Goal: Information Seeking & Learning: Check status

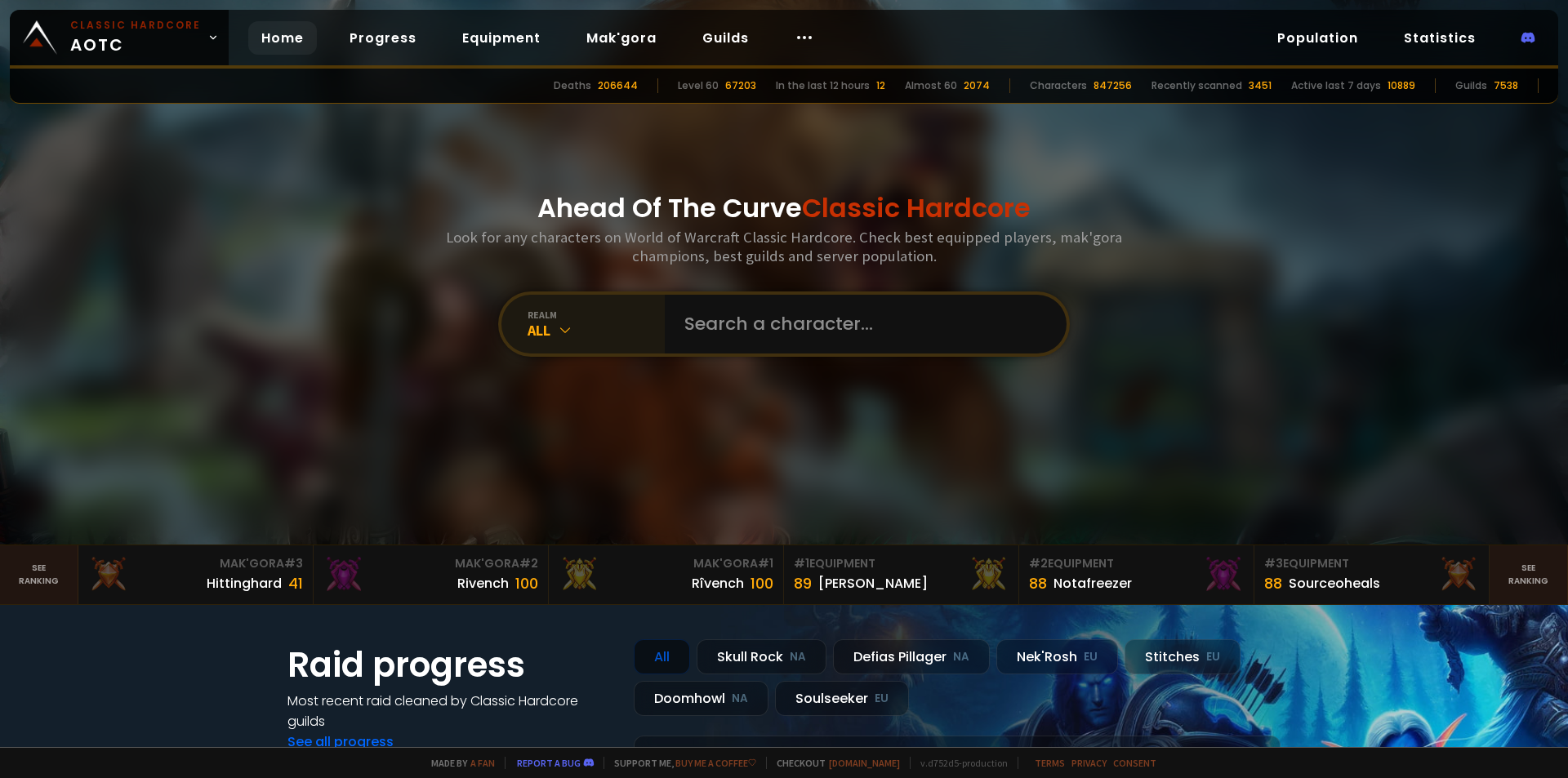
click at [534, 338] on div "All" at bounding box center [596, 330] width 137 height 19
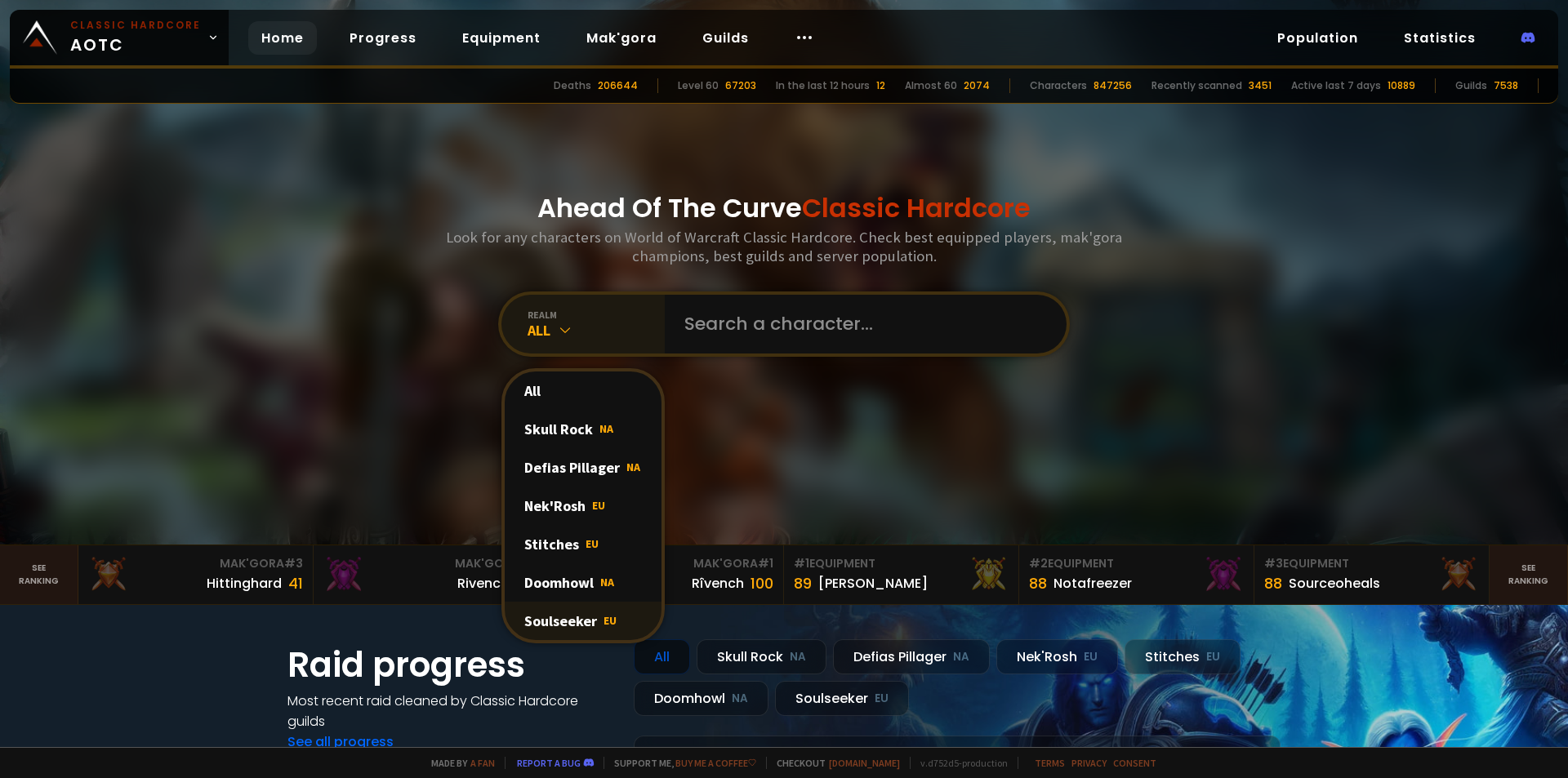
click at [575, 626] on div "Soulseeker EU" at bounding box center [584, 620] width 157 height 39
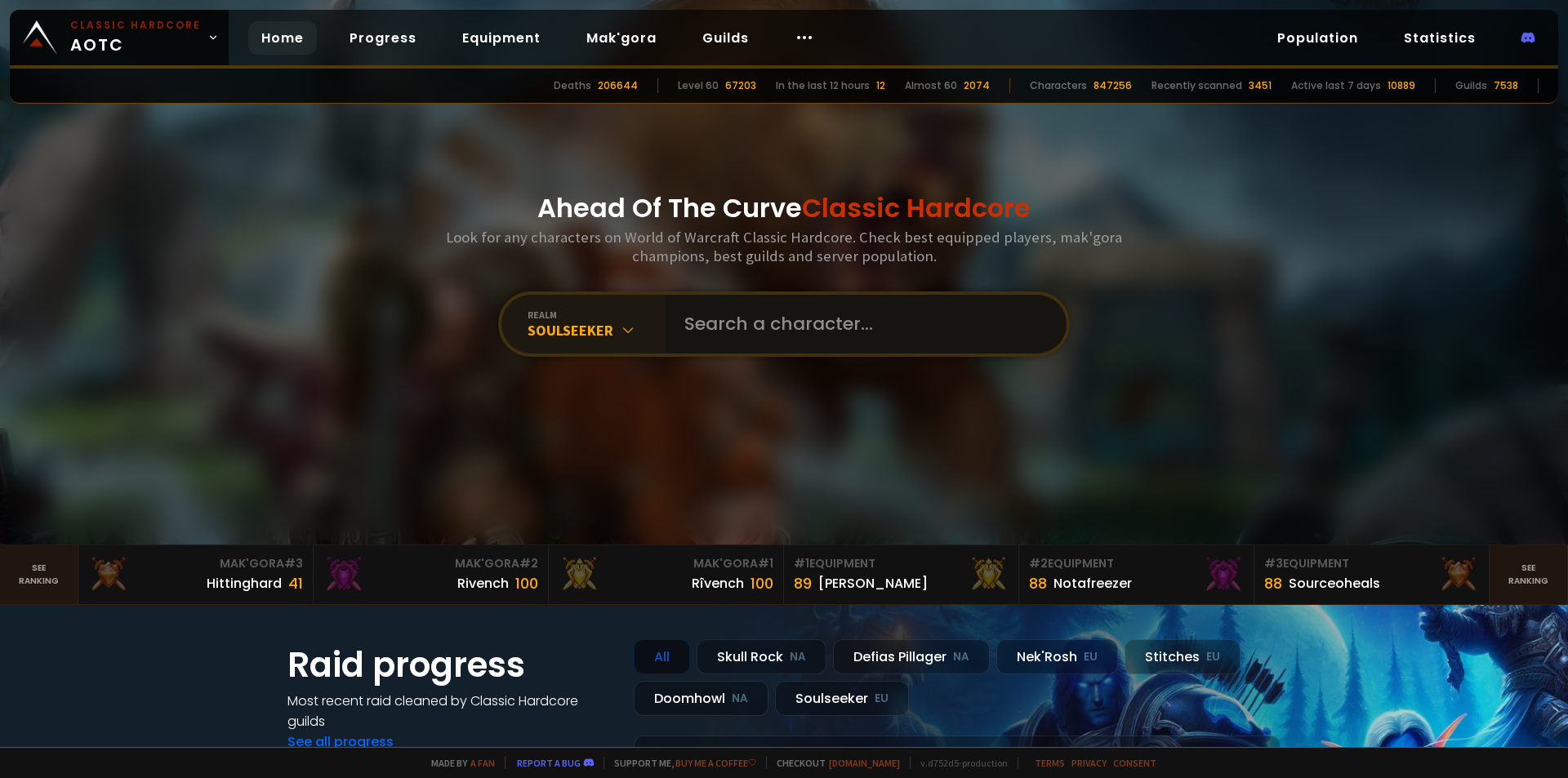
click at [767, 336] on input "text" at bounding box center [861, 324] width 373 height 59
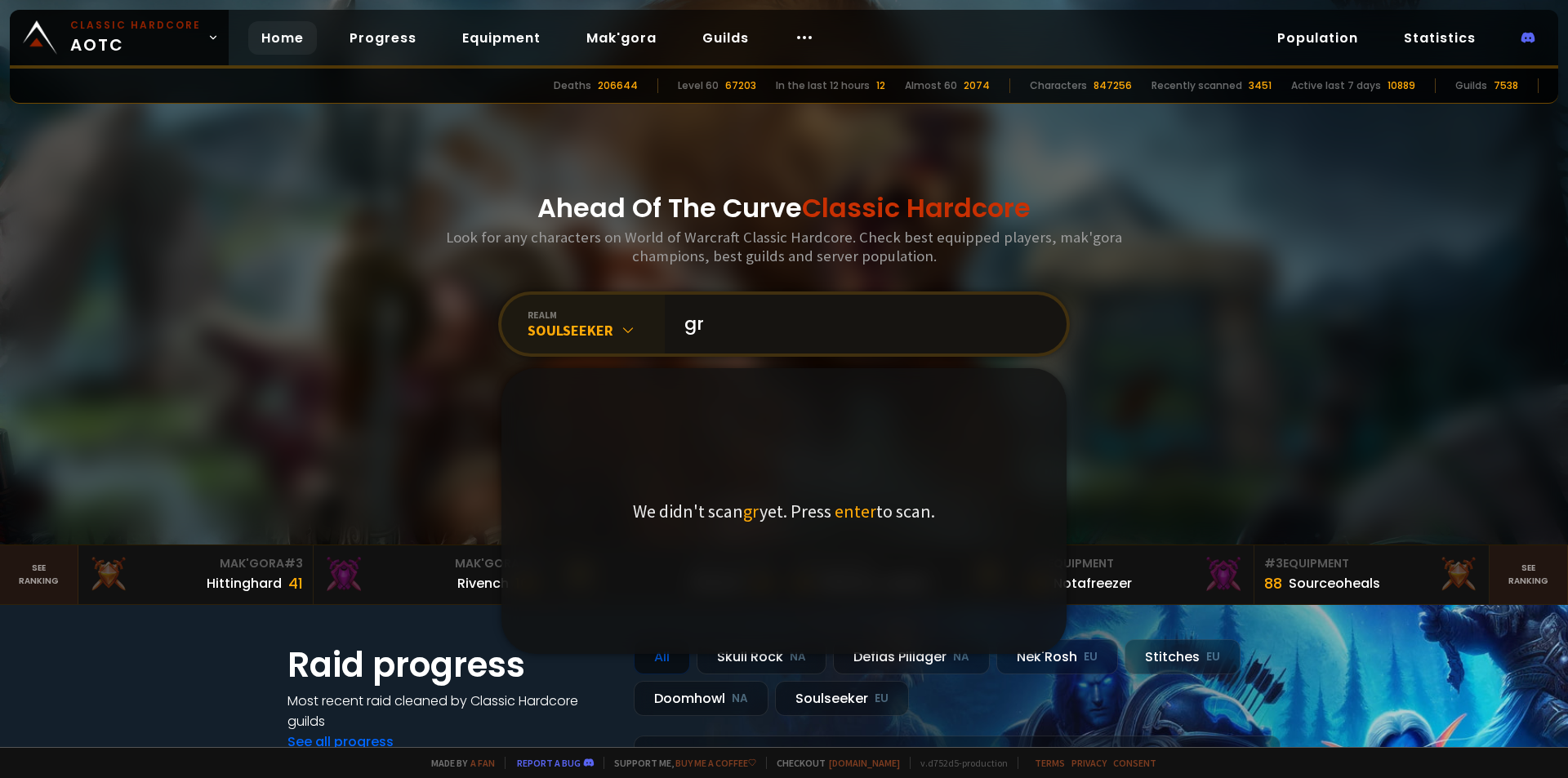
type input "g"
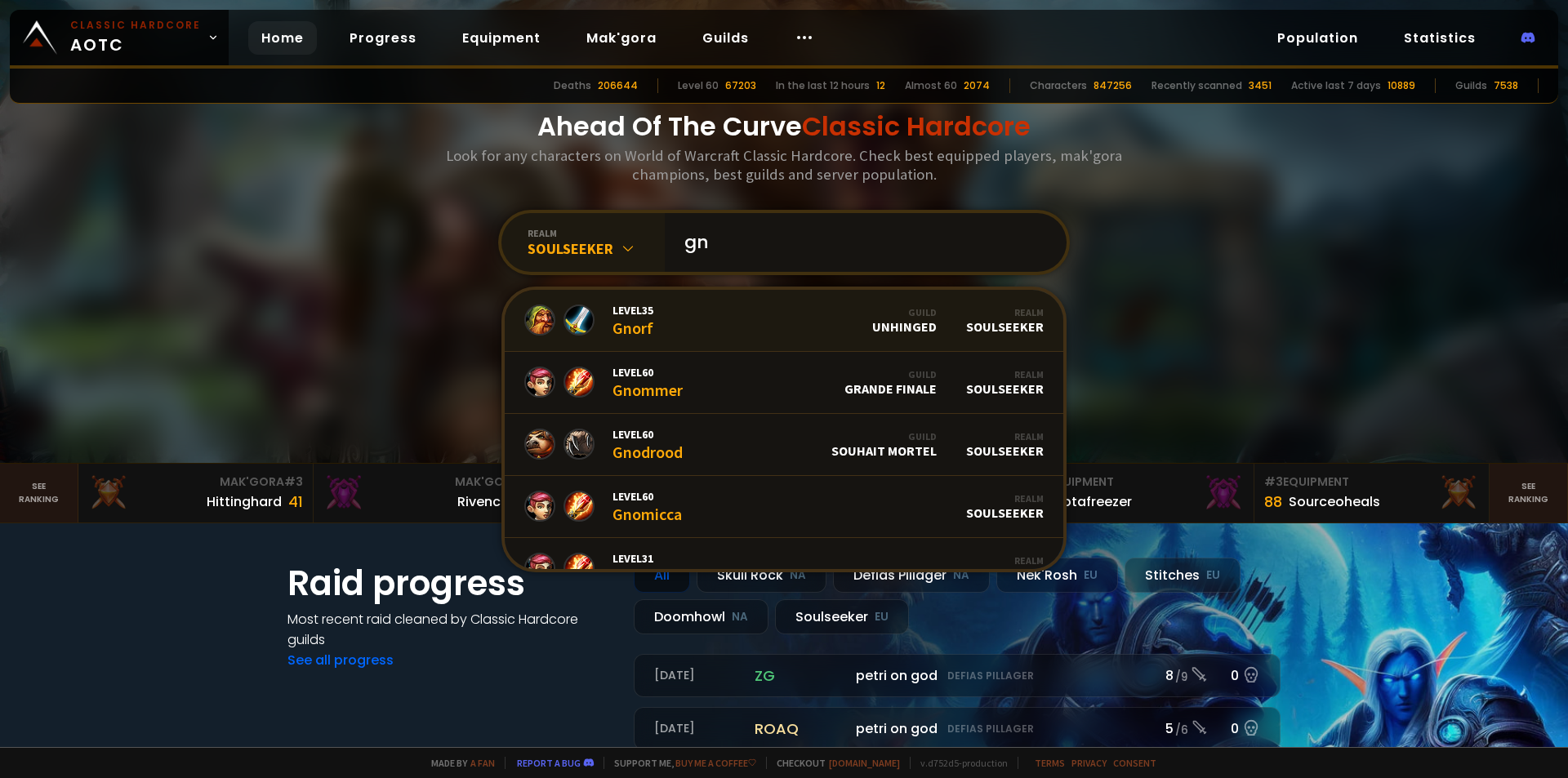
type input "g"
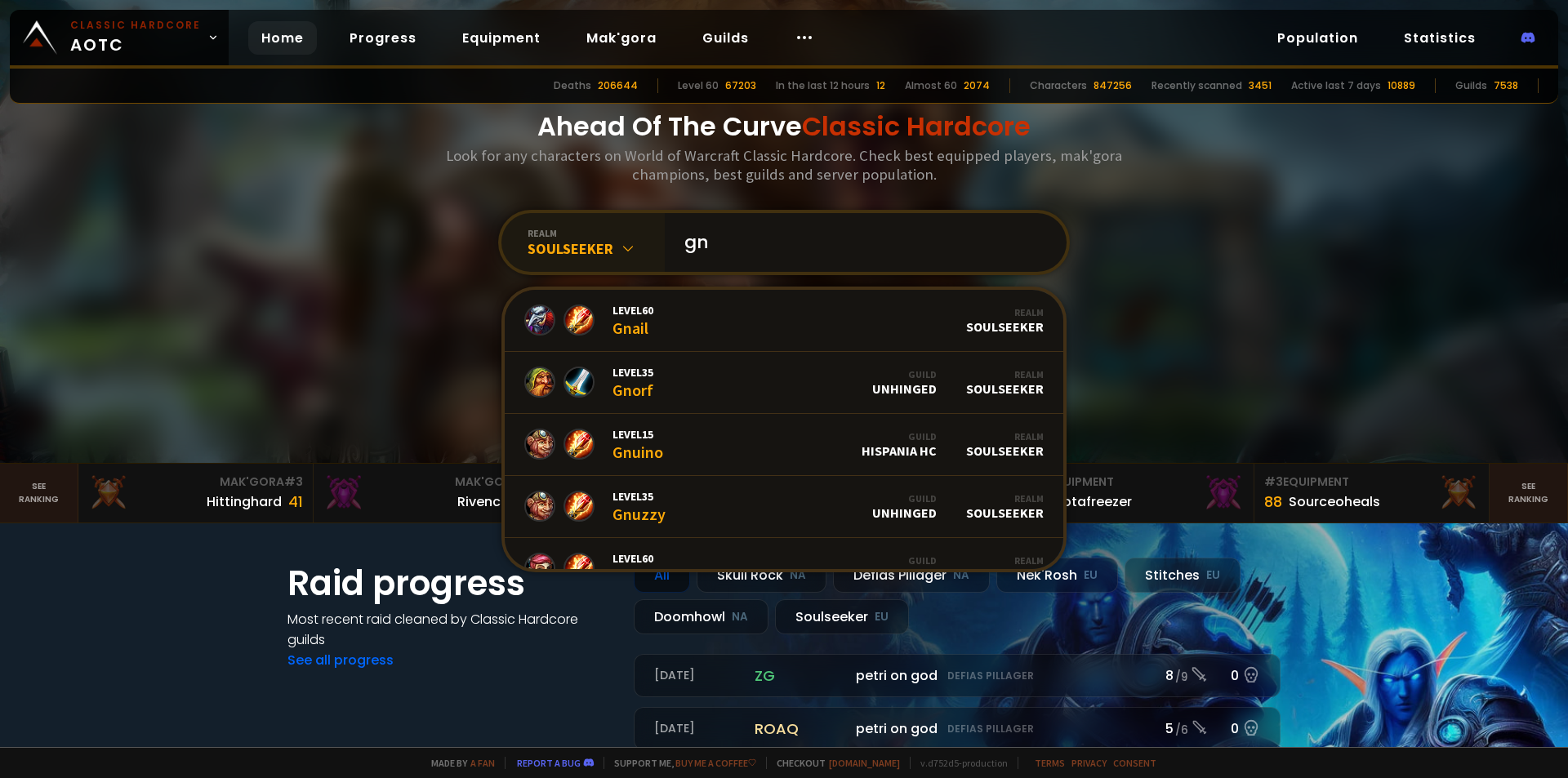
type input "g"
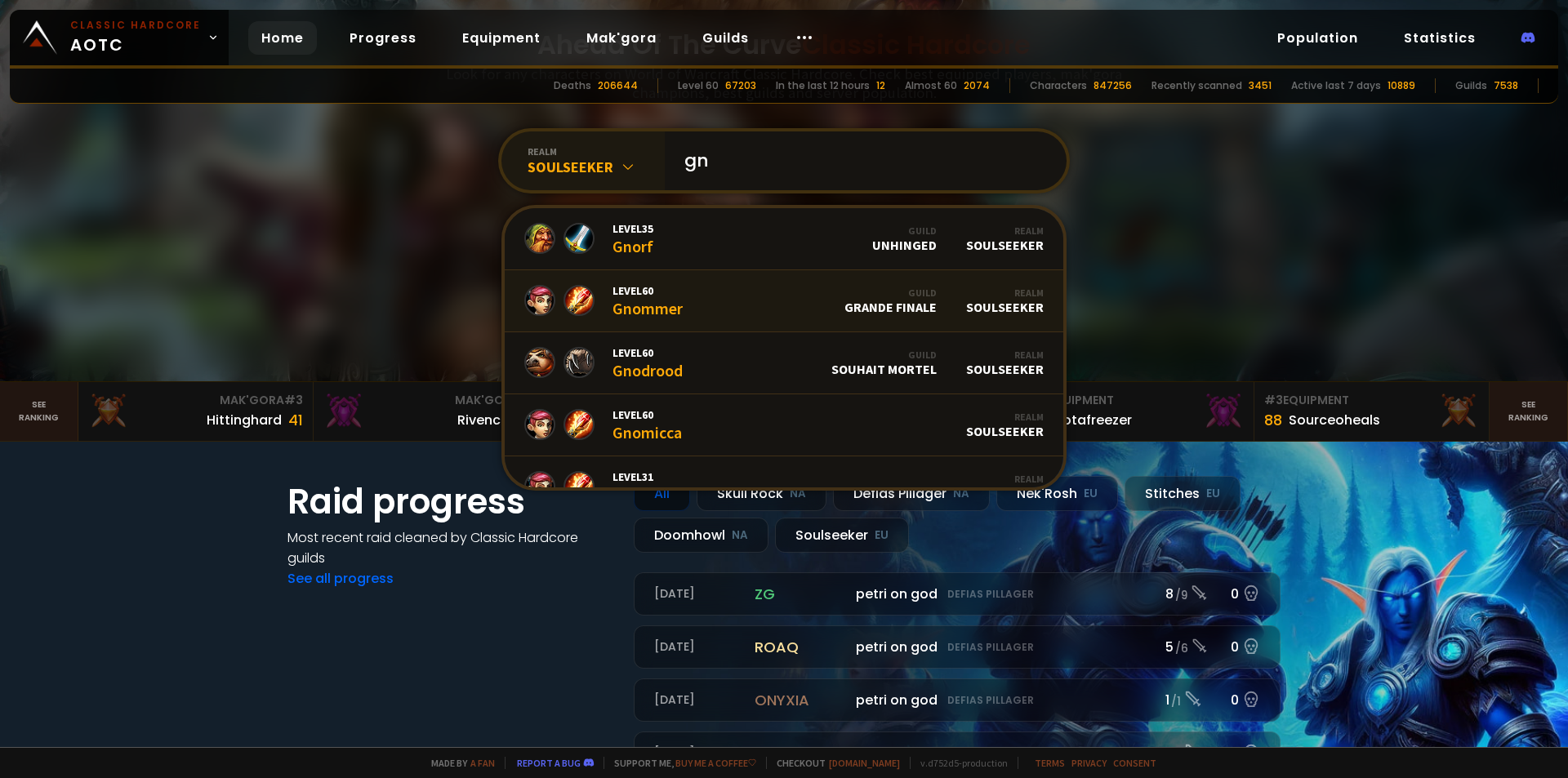
type input "g"
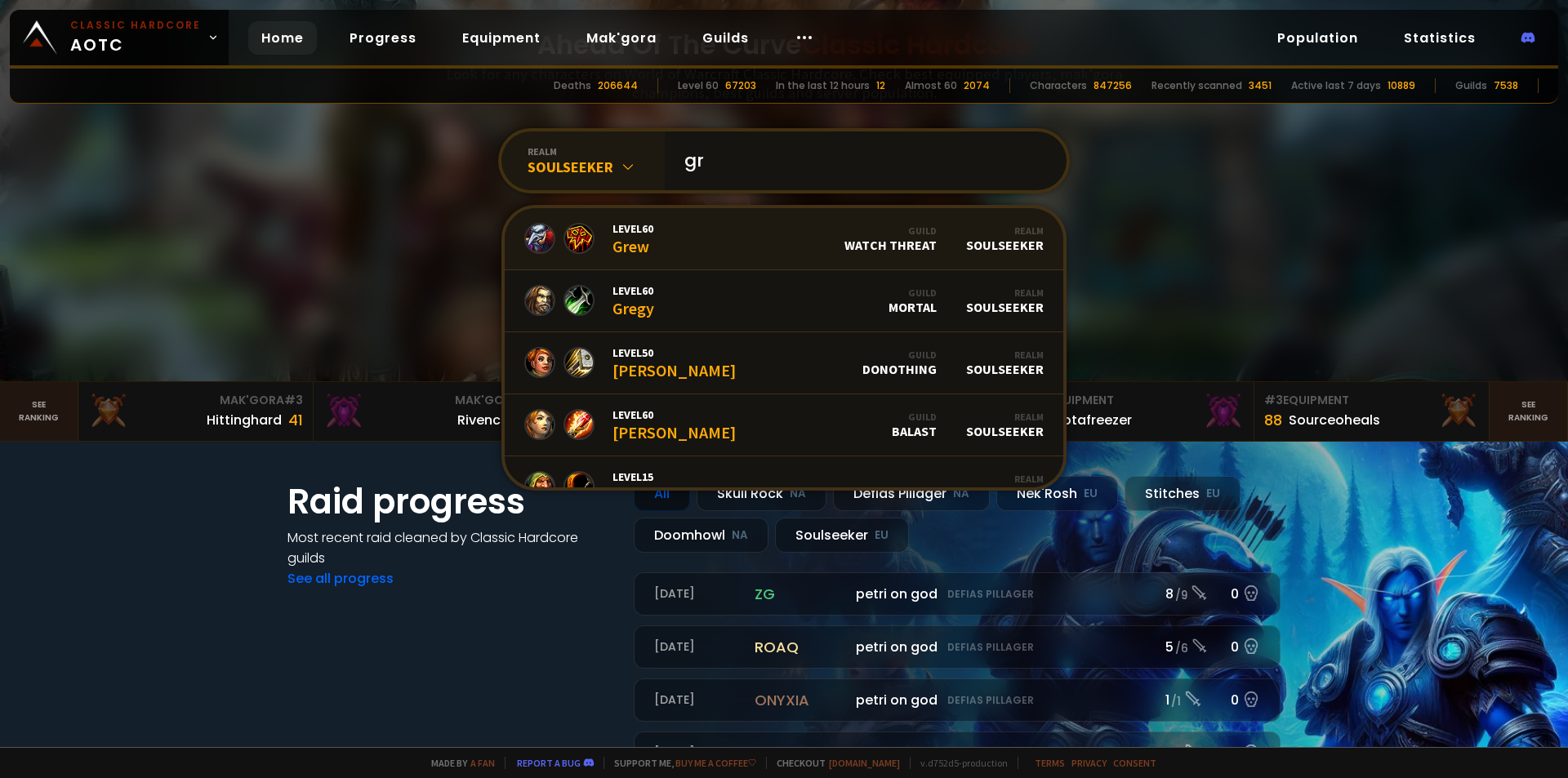
type input "g"
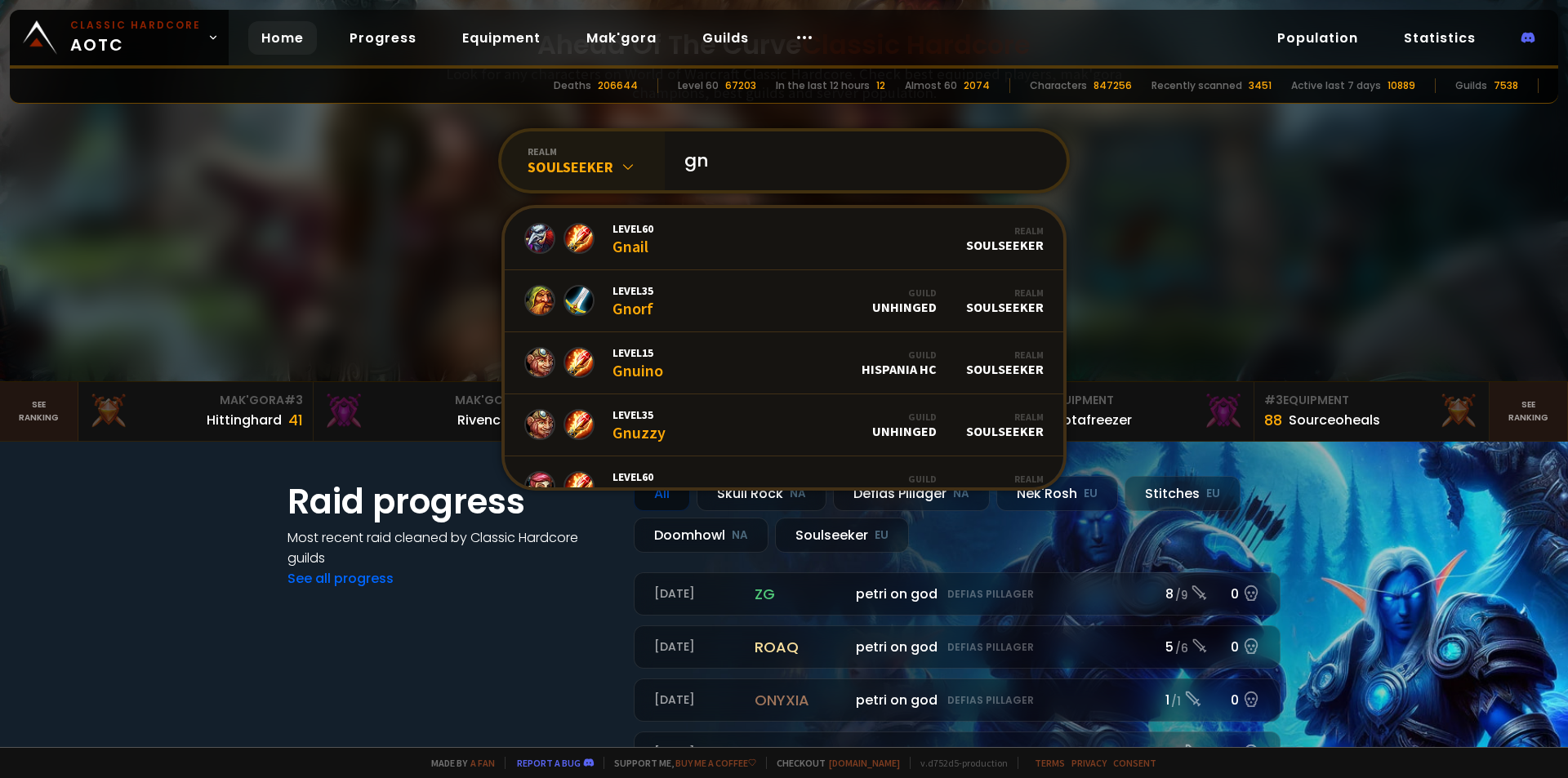
type input "gné"
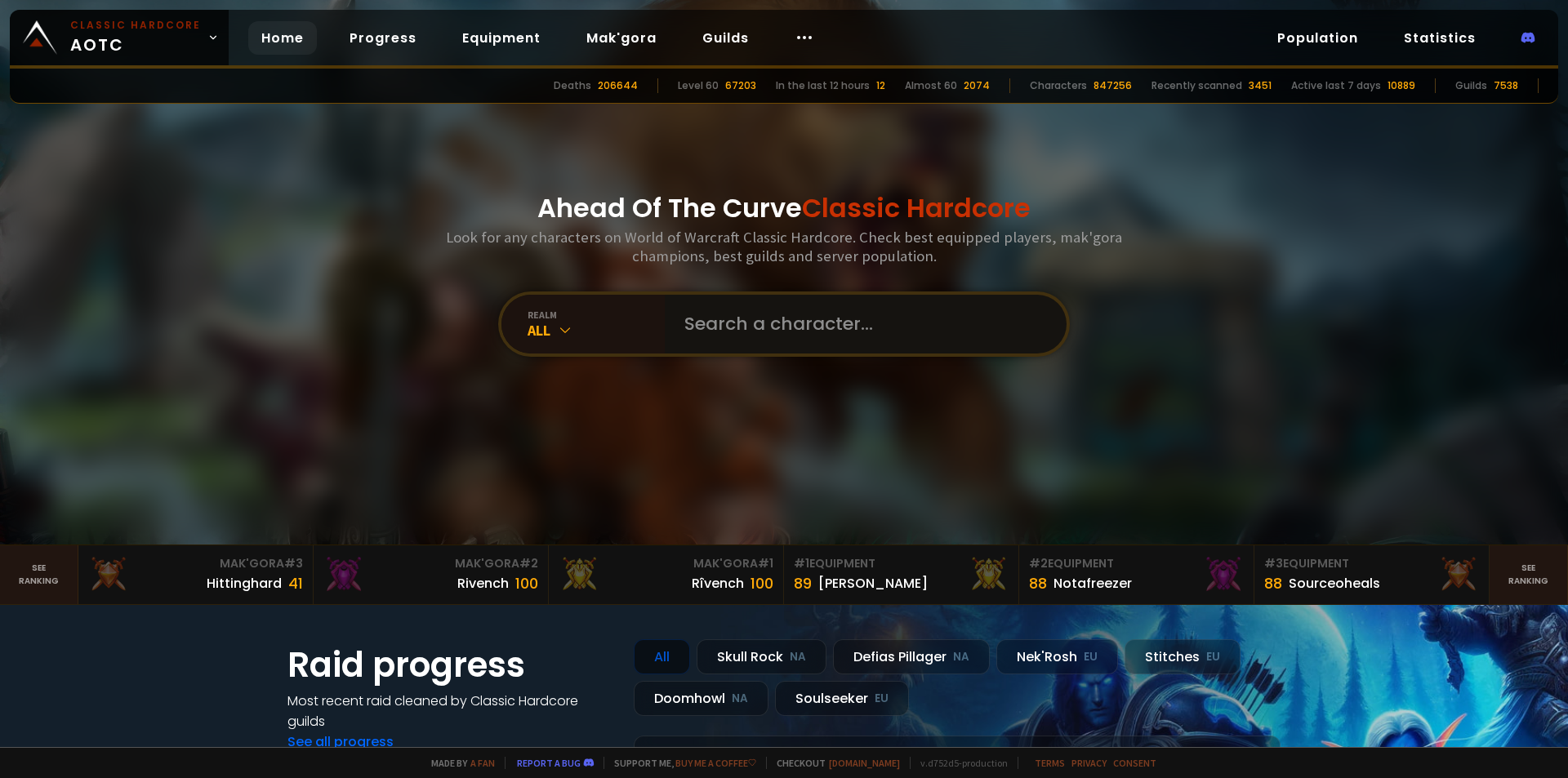
click at [797, 317] on input "text" at bounding box center [861, 324] width 373 height 59
type input "gnol"
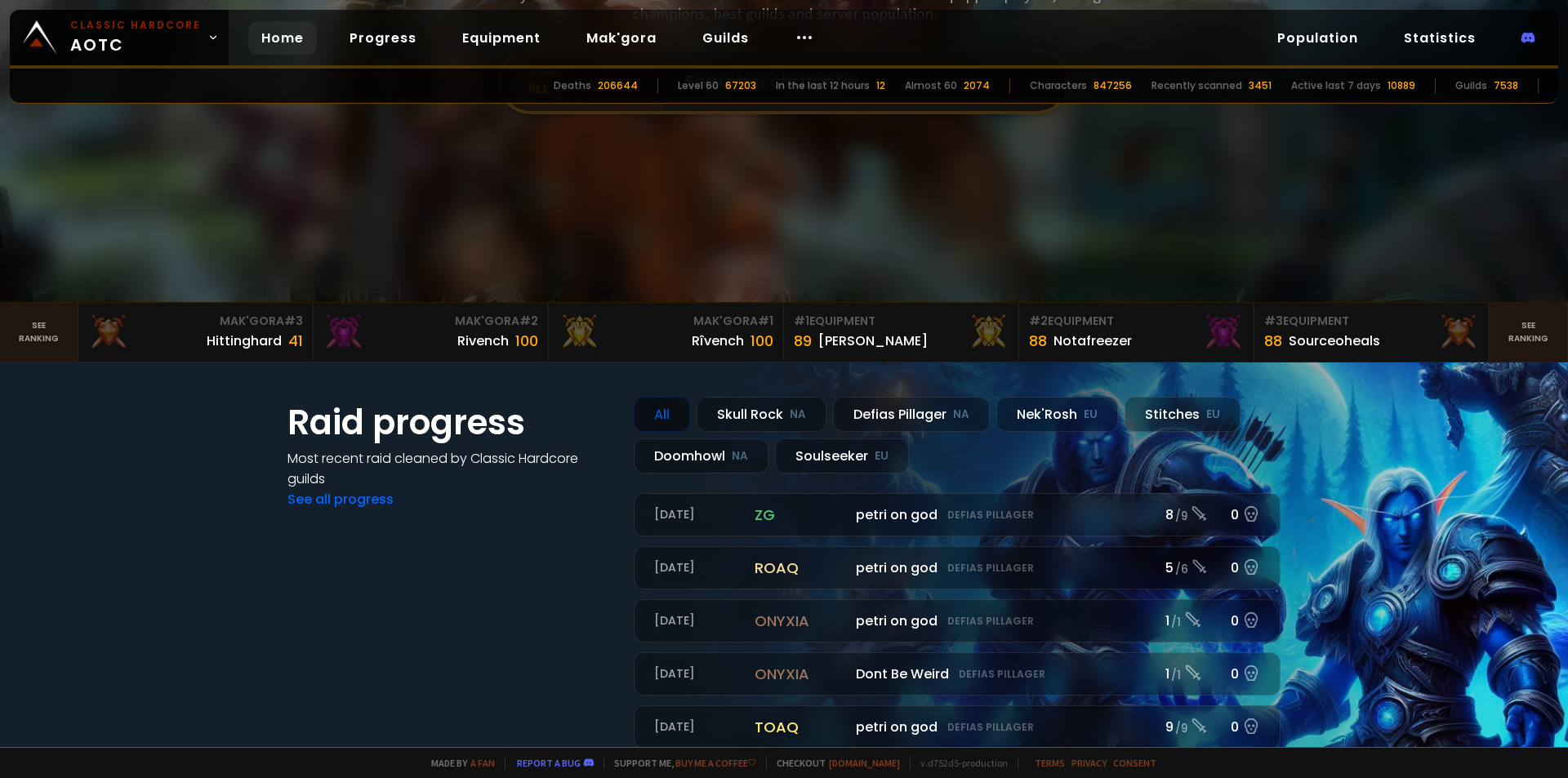
scroll to position [164, 0]
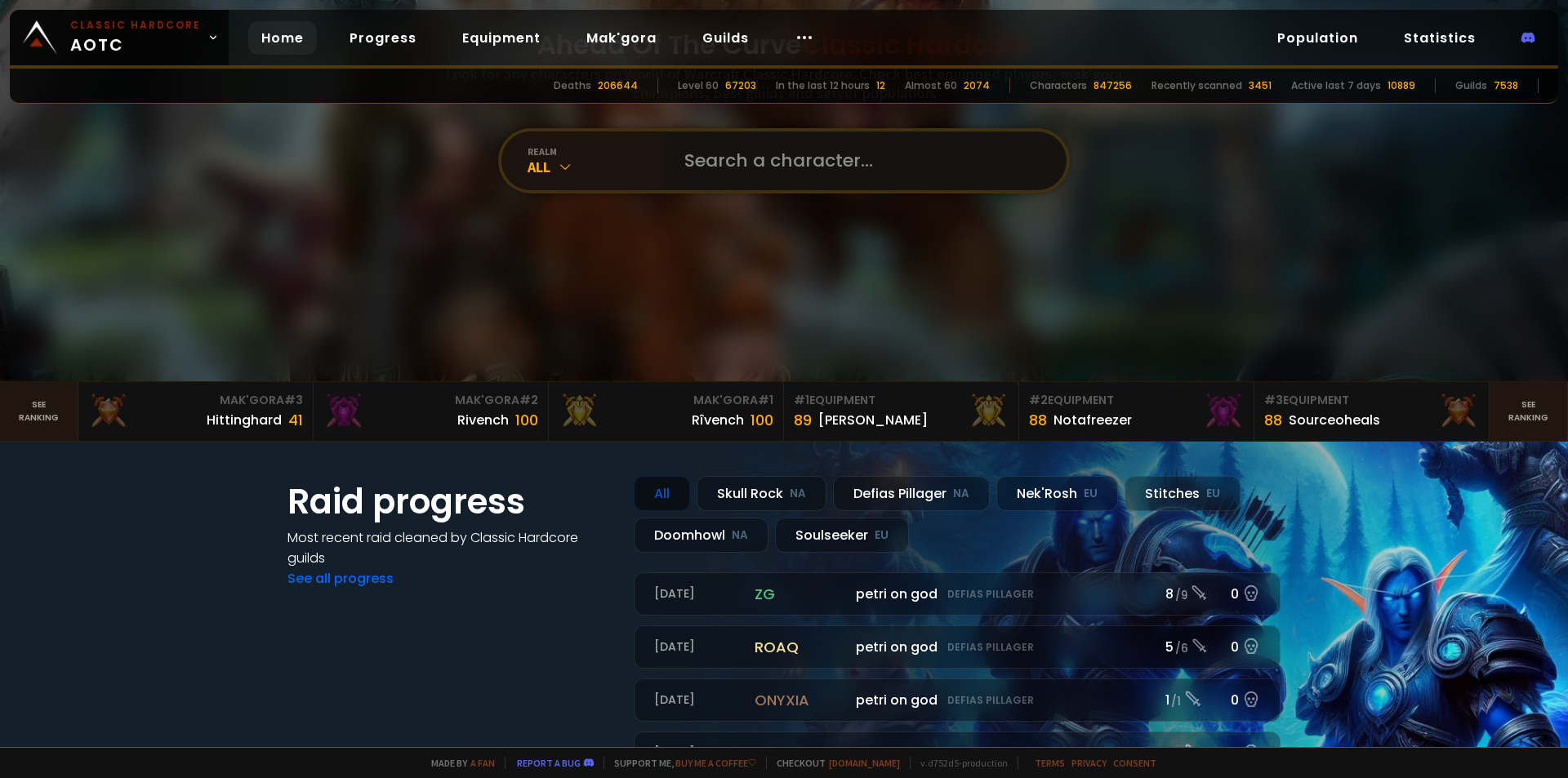
click at [758, 157] on input "text" at bounding box center [861, 161] width 373 height 59
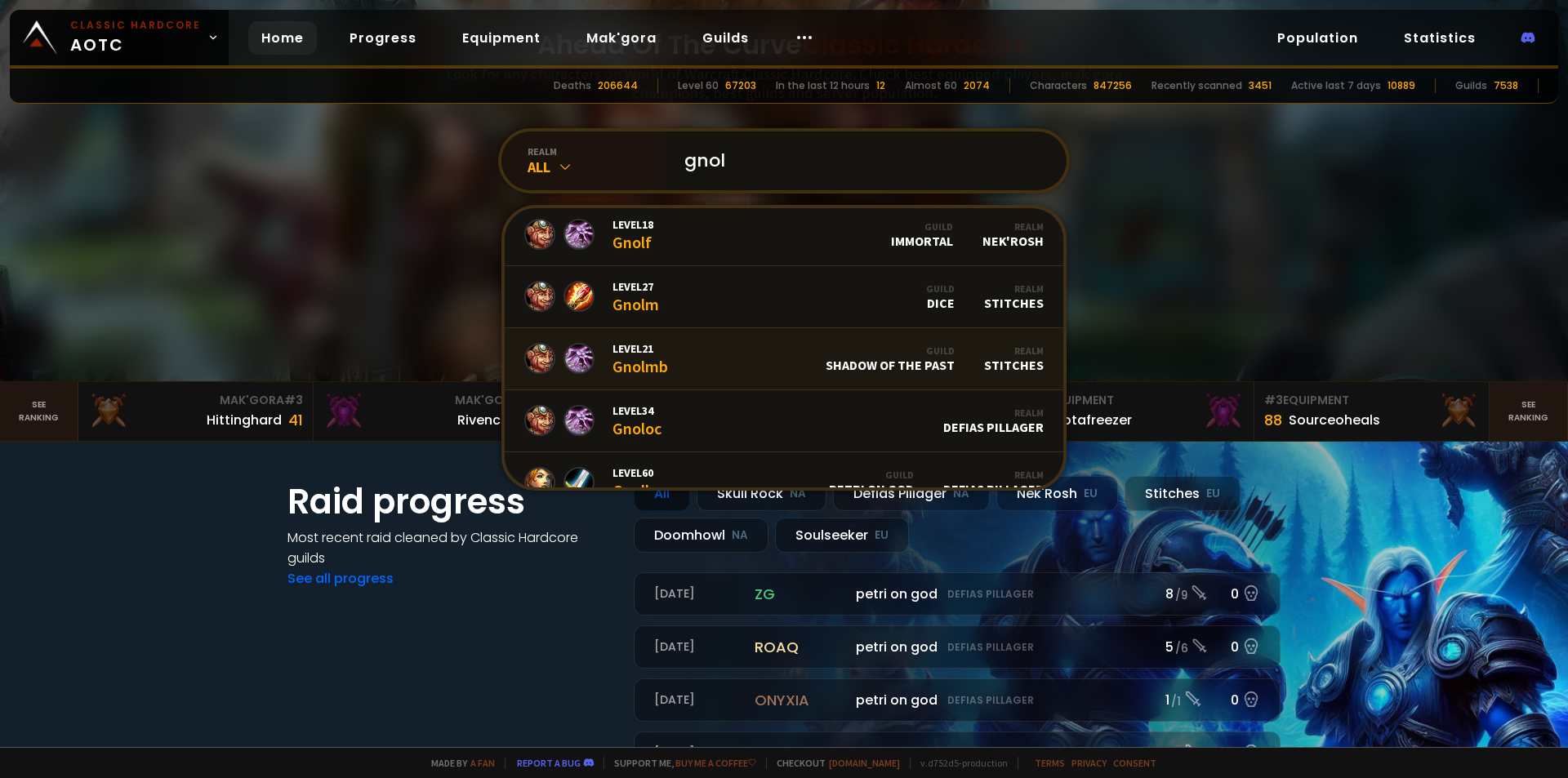
scroll to position [0, 0]
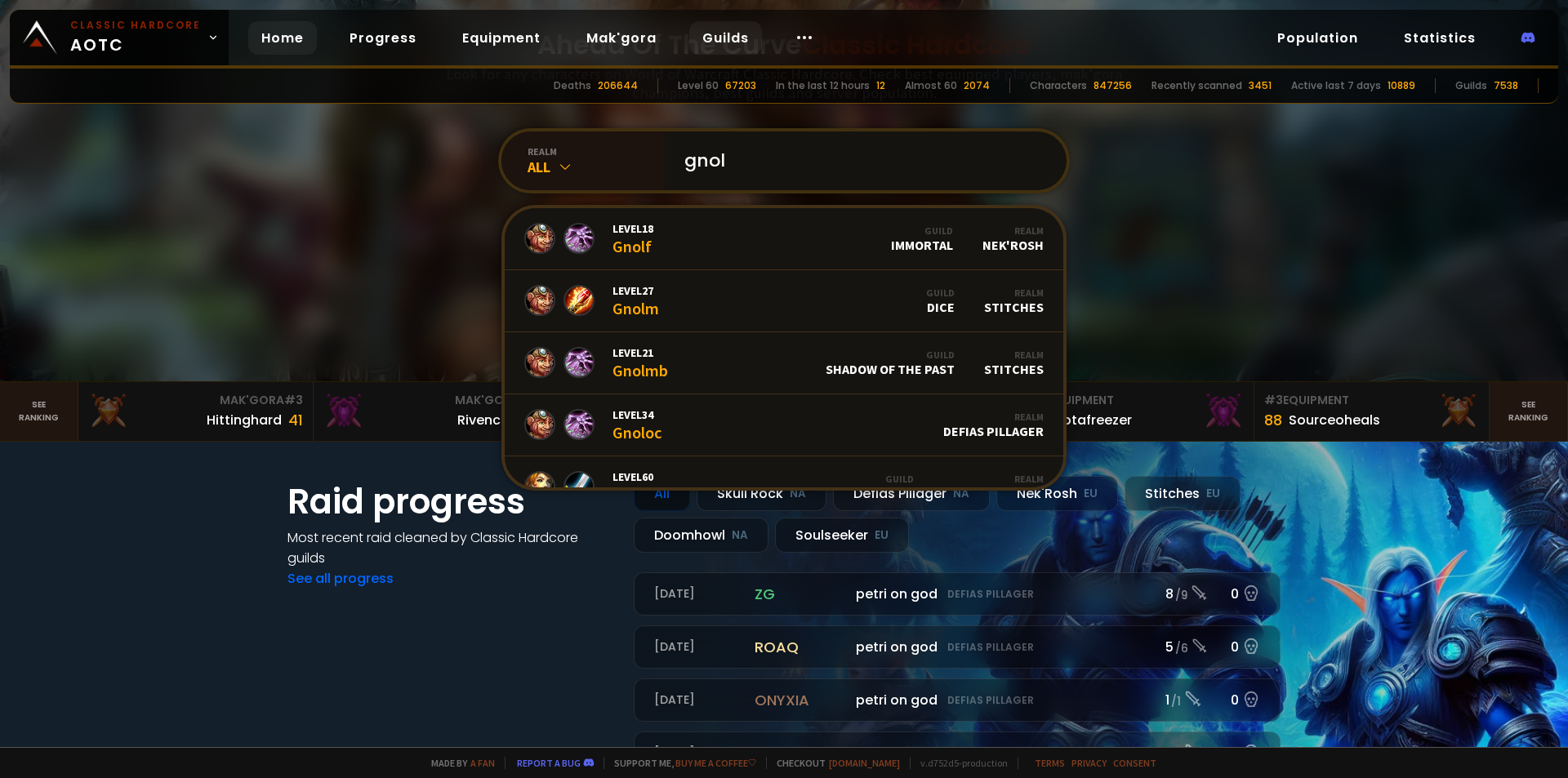
type input "gnol"
click at [717, 43] on link "Guilds" at bounding box center [725, 37] width 73 height 33
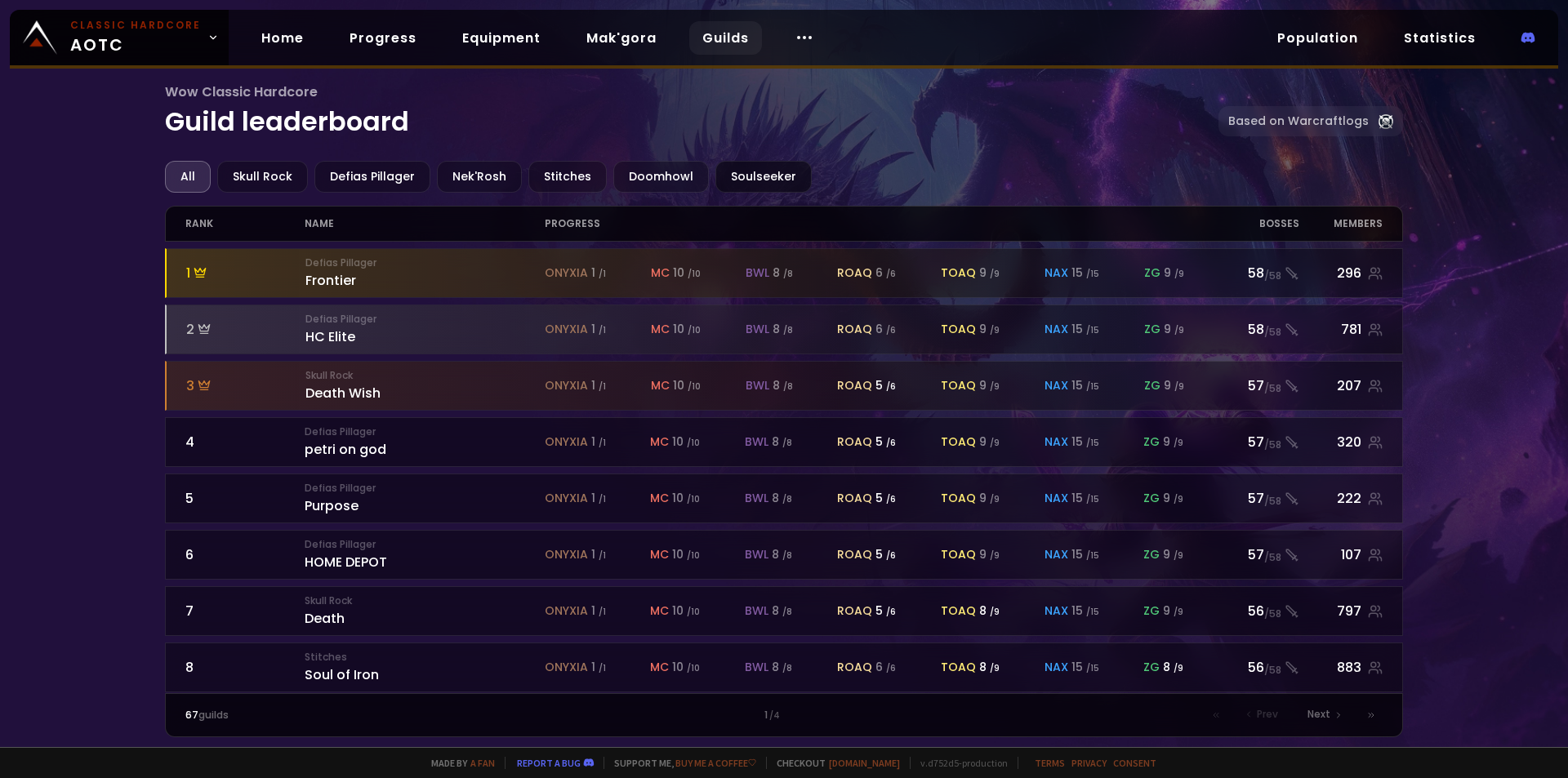
click at [734, 173] on div "Soulseeker" at bounding box center [764, 177] width 96 height 32
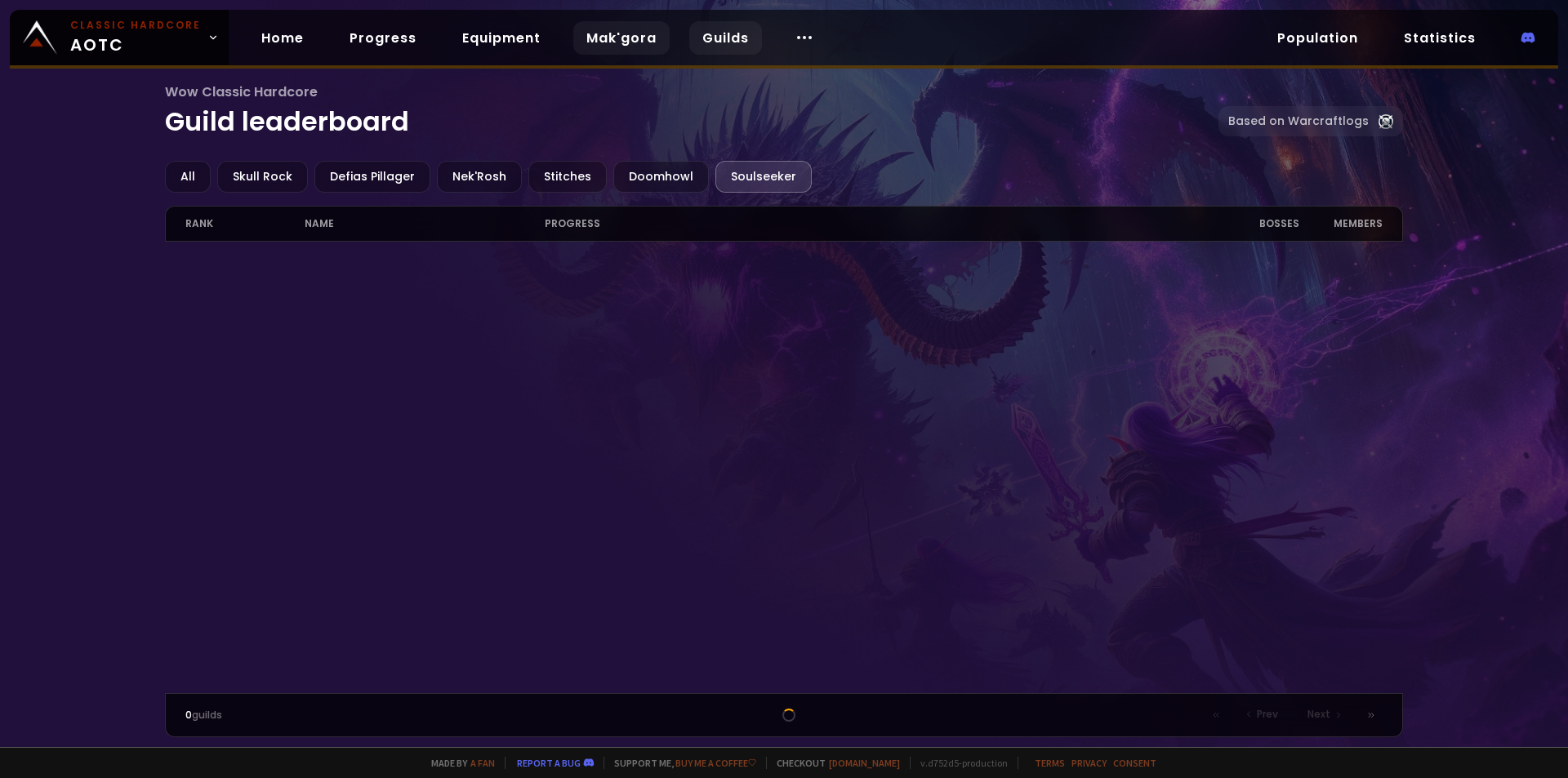
click at [623, 48] on link "Mak'gora" at bounding box center [621, 37] width 96 height 33
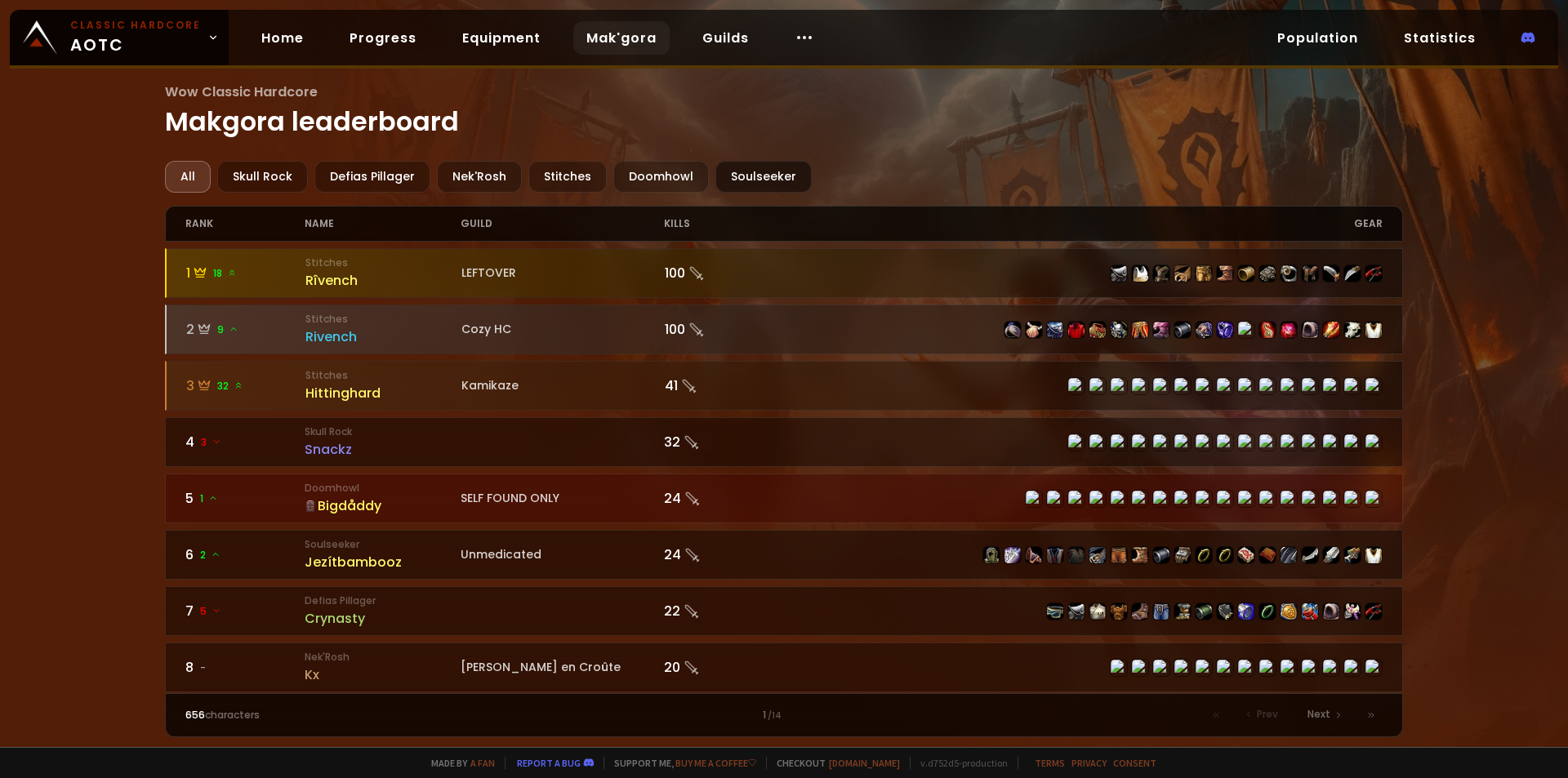
click at [743, 174] on div "Soulseeker" at bounding box center [764, 177] width 96 height 32
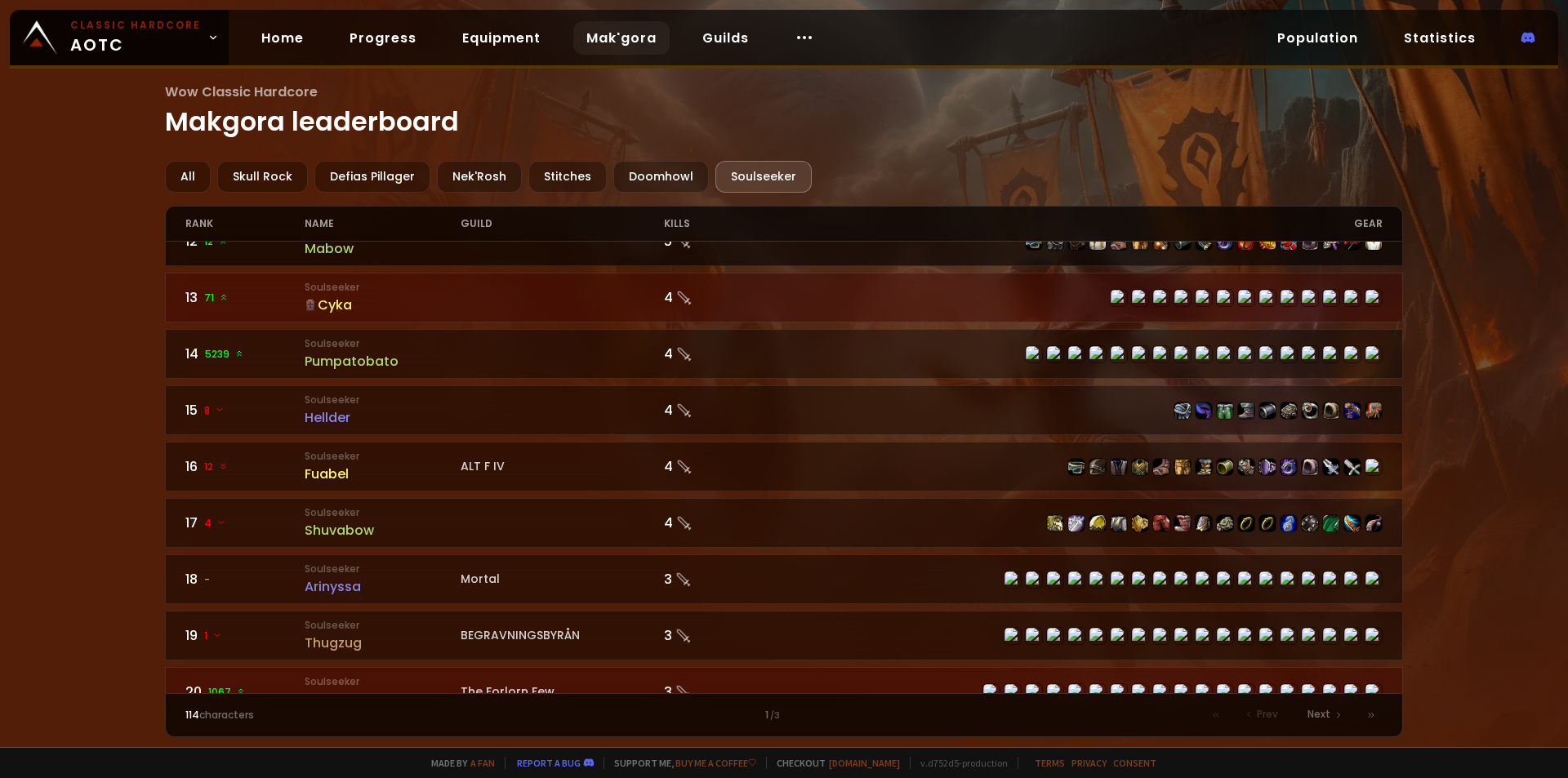
scroll to position [817, 0]
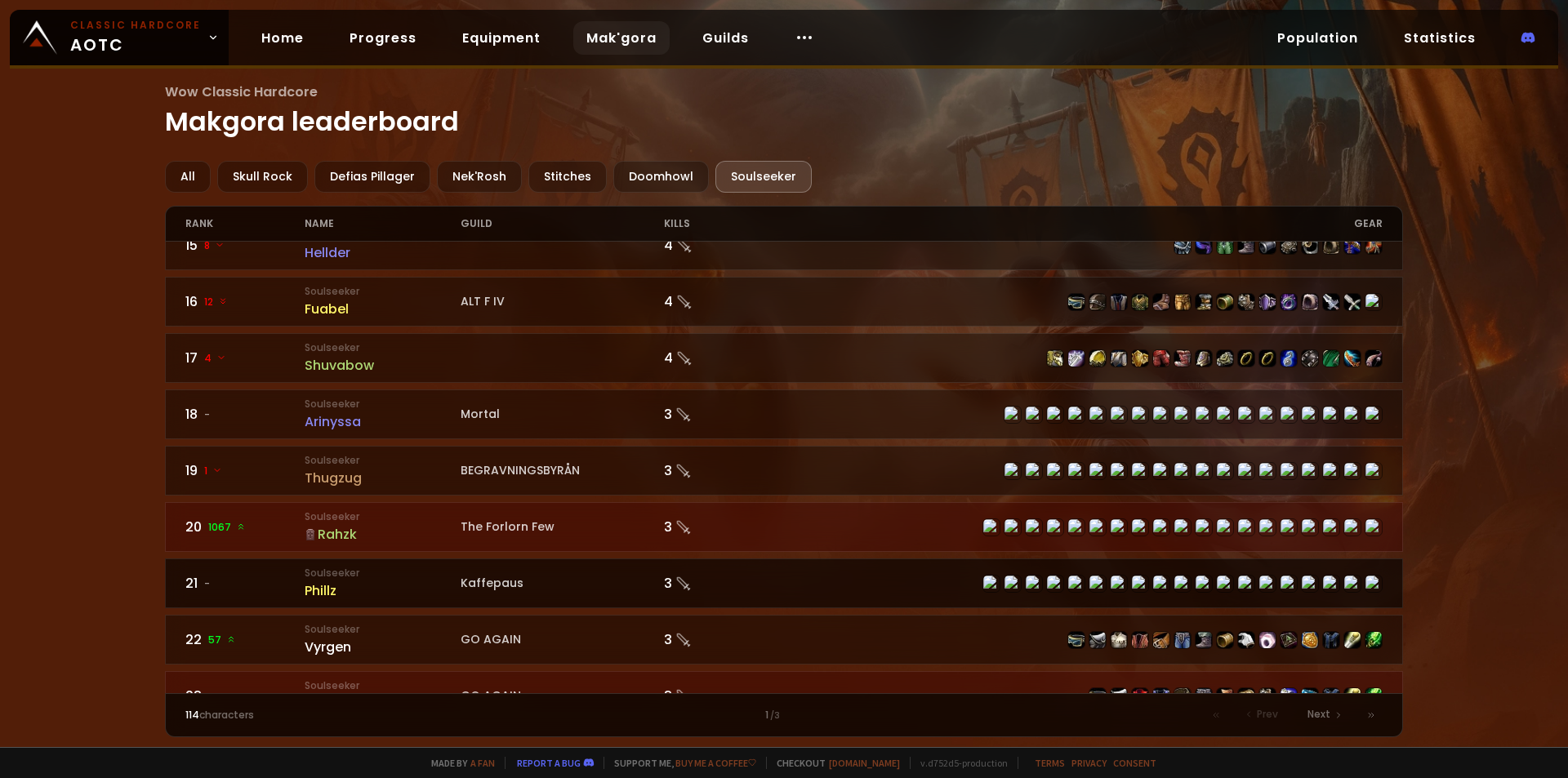
click at [479, 582] on div "Kaffepaus" at bounding box center [562, 583] width 203 height 17
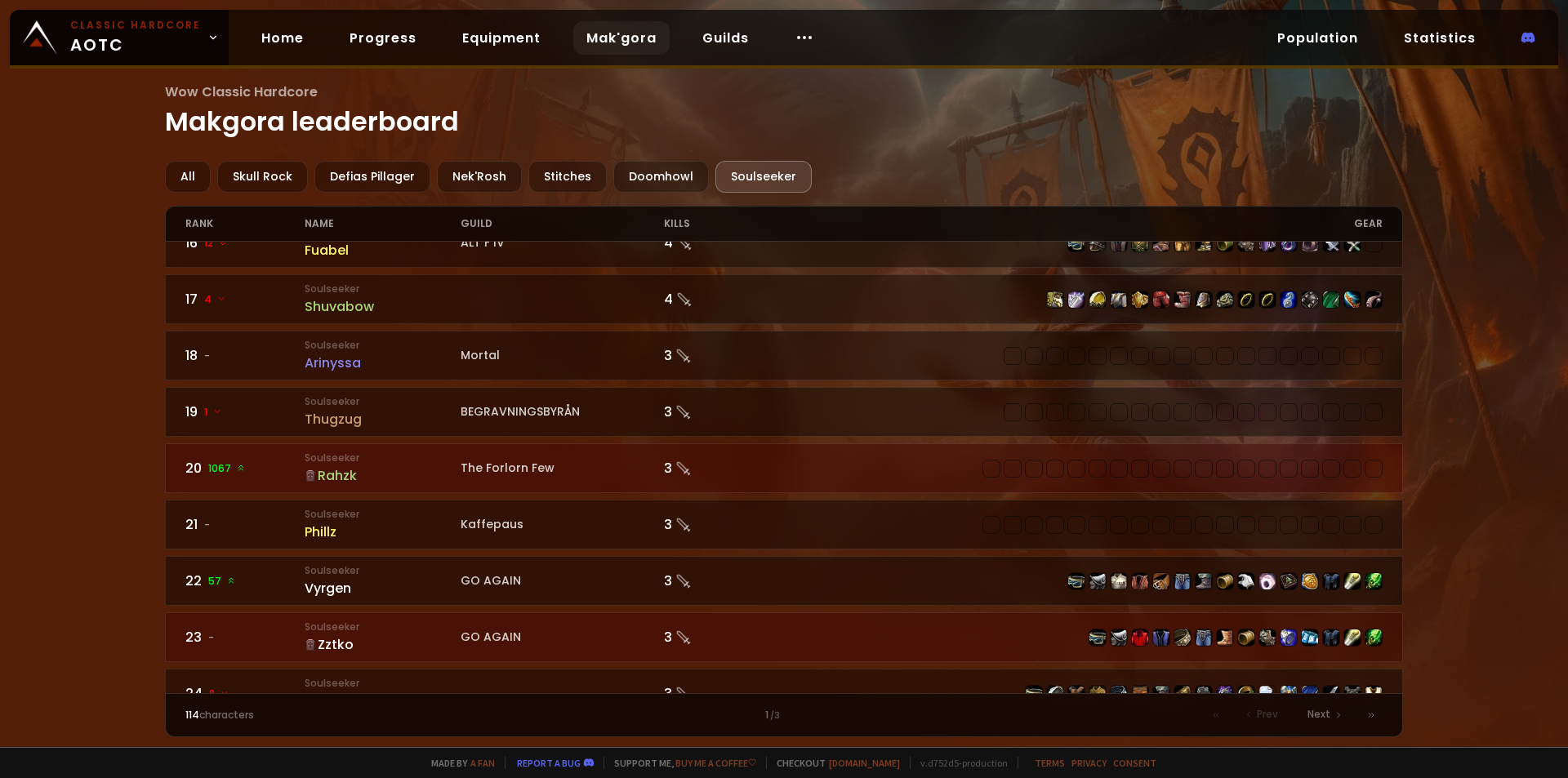
scroll to position [898, 0]
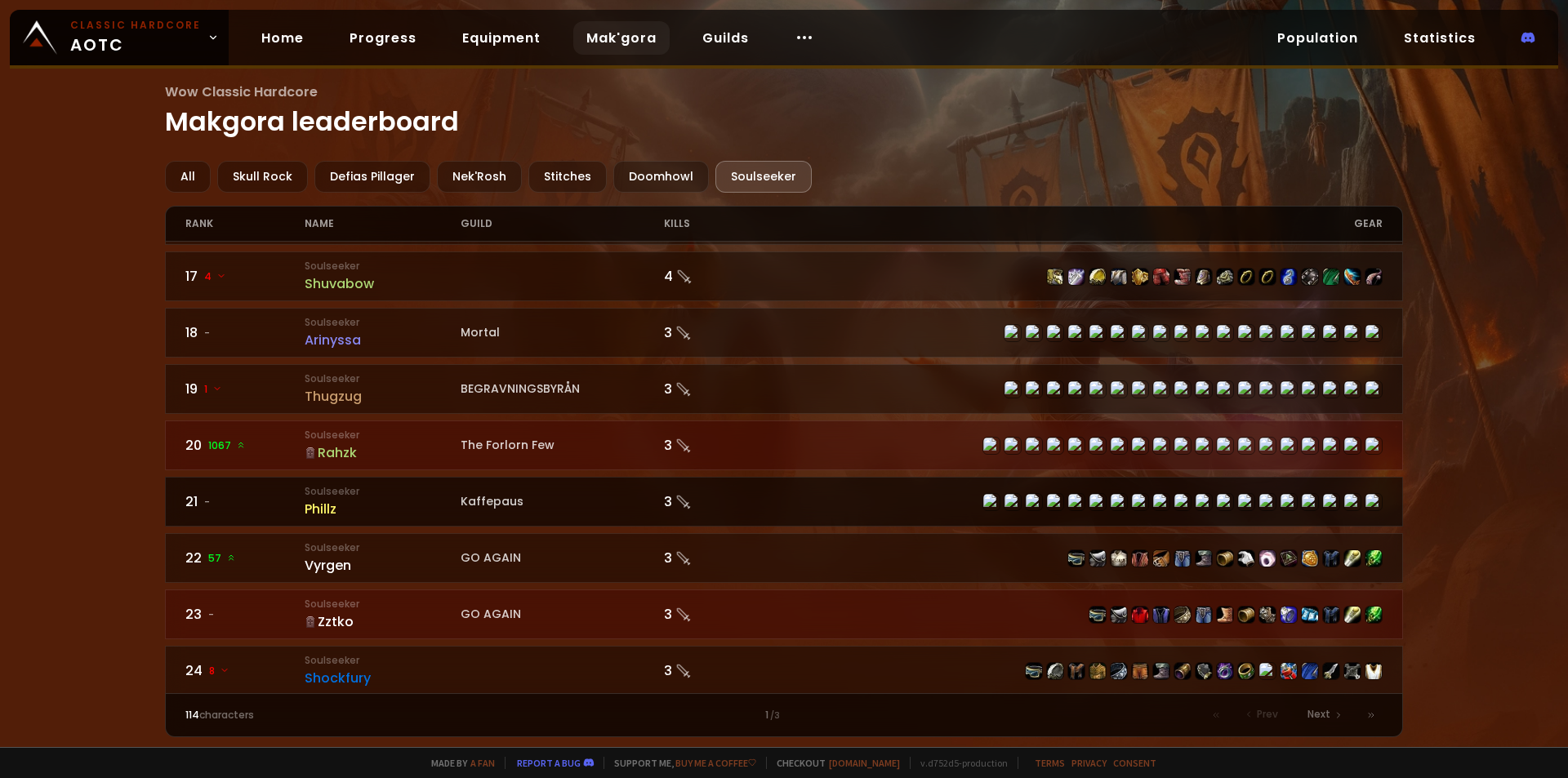
click at [488, 500] on div "Kaffepaus" at bounding box center [562, 502] width 203 height 17
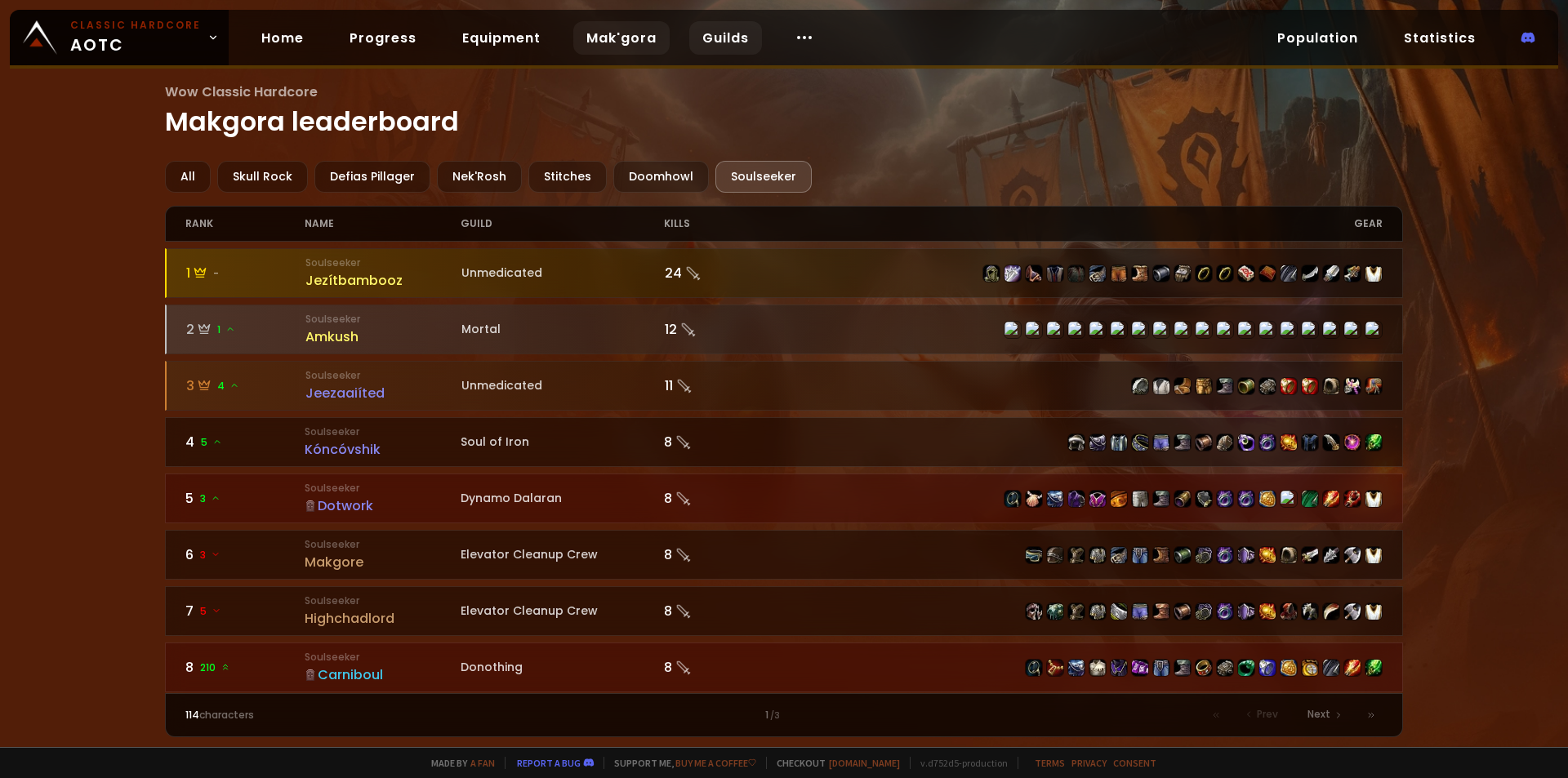
click at [707, 43] on link "Guilds" at bounding box center [725, 37] width 73 height 33
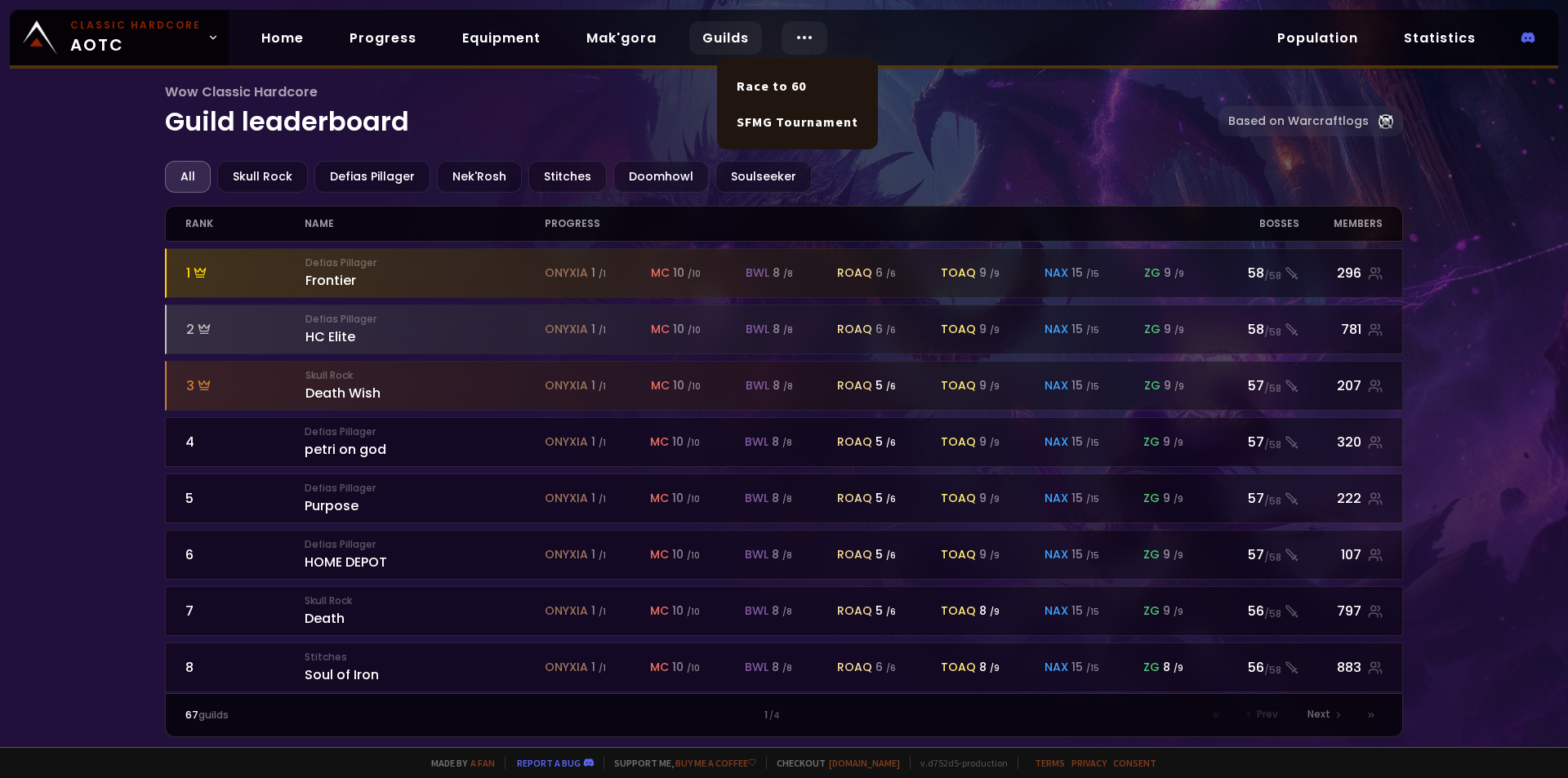
click at [781, 39] on div at bounding box center [804, 37] width 45 height 33
click at [773, 86] on link "Race to 60" at bounding box center [797, 86] width 141 height 36
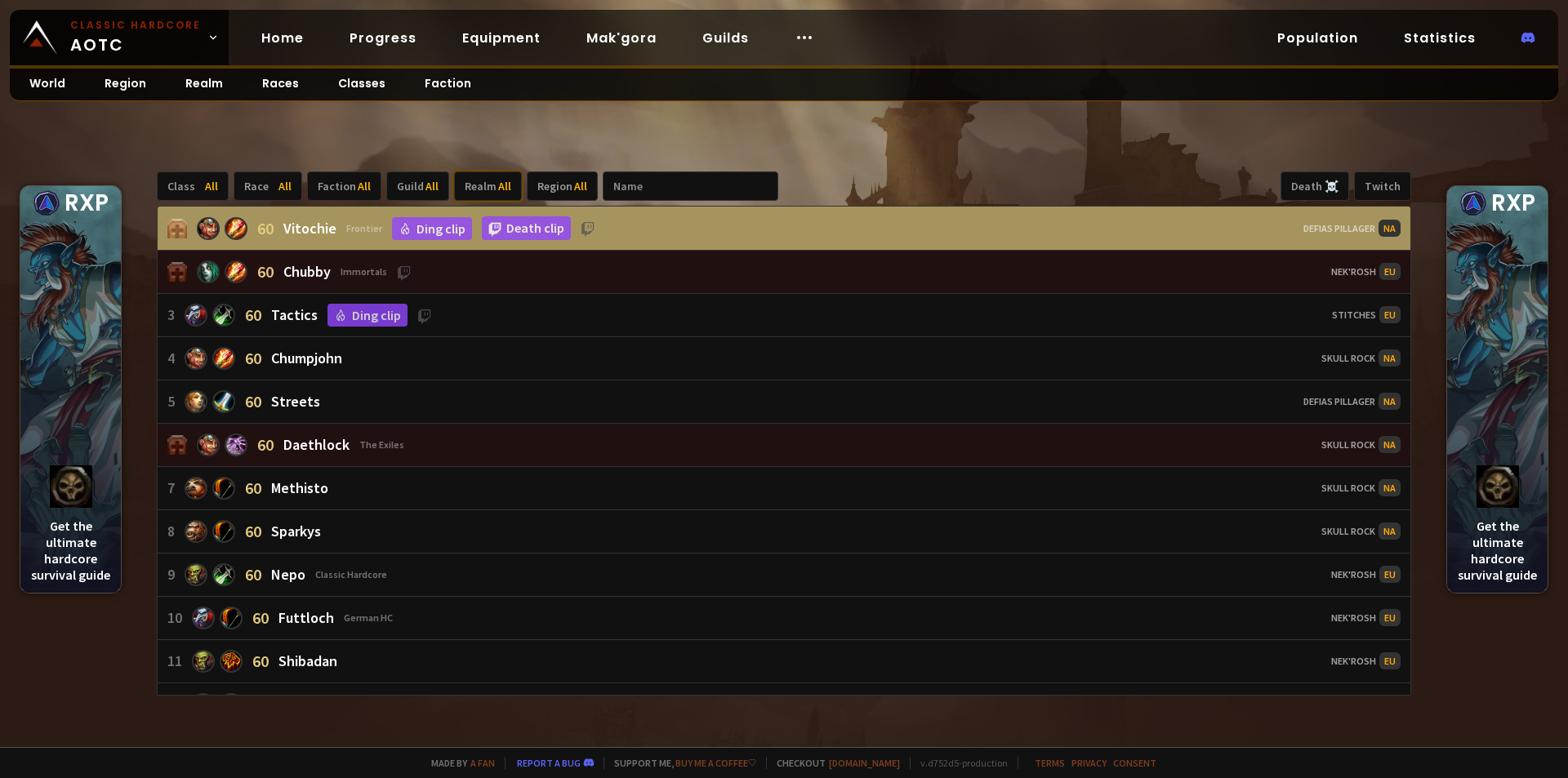
click at [479, 188] on div "Realm All" at bounding box center [488, 185] width 68 height 29
drag, startPoint x: 496, startPoint y: 353, endPoint x: 367, endPoint y: 615, distance: 292.0
click at [496, 352] on div "Soulseeker" at bounding box center [513, 355] width 122 height 26
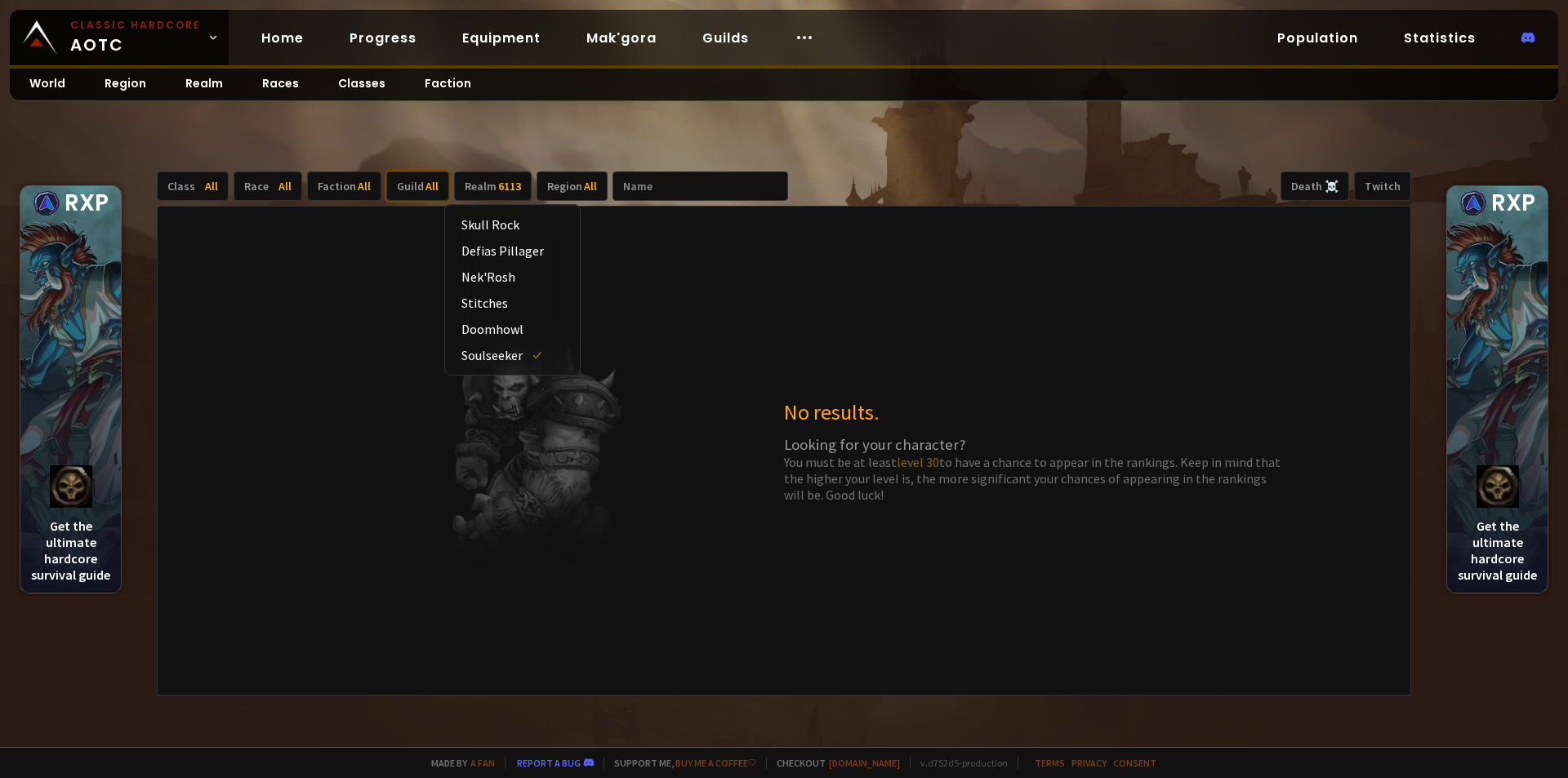
click at [412, 189] on div "Guild All" at bounding box center [417, 185] width 62 height 29
type input "k"
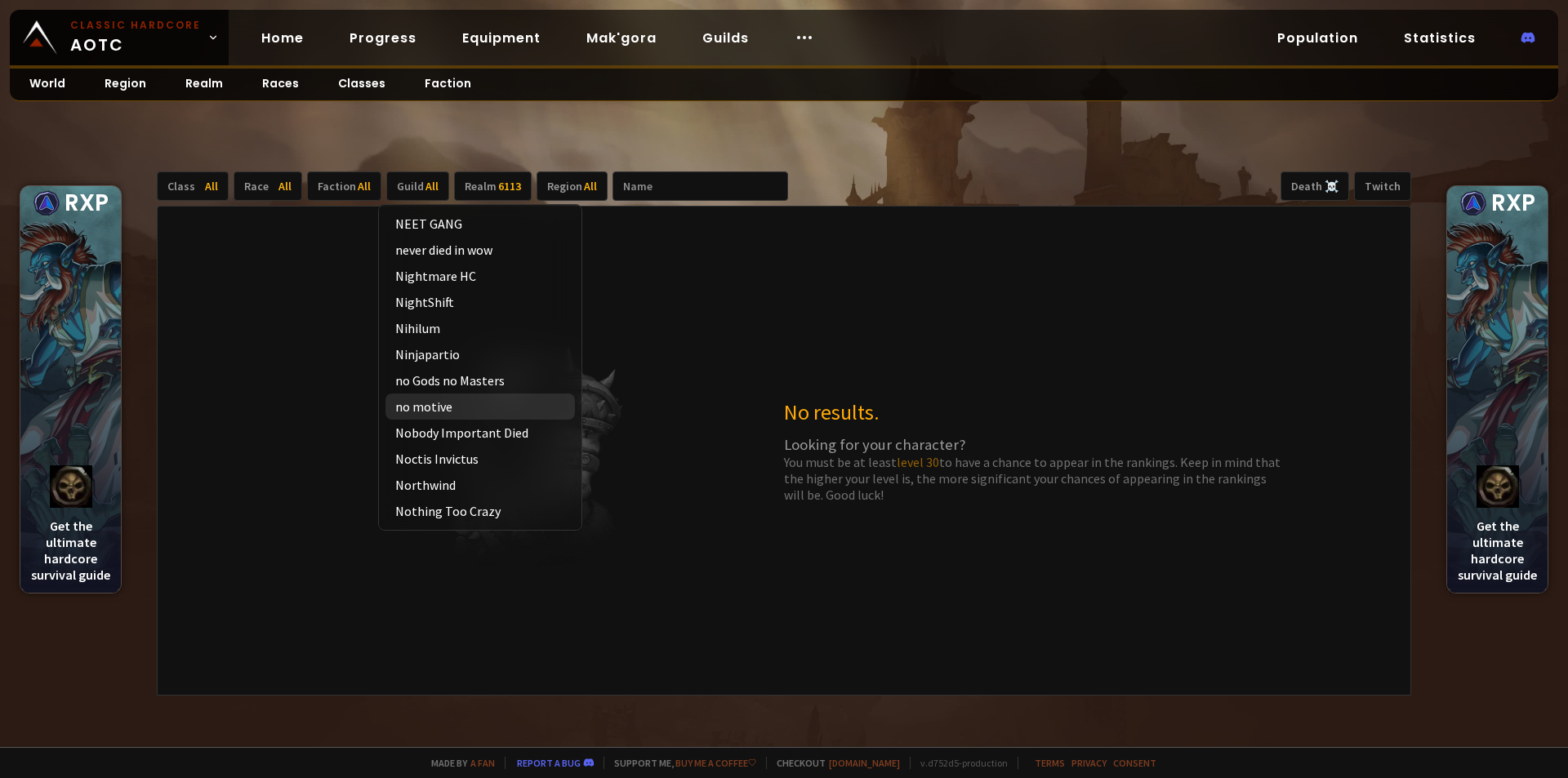
scroll to position [6613, 0]
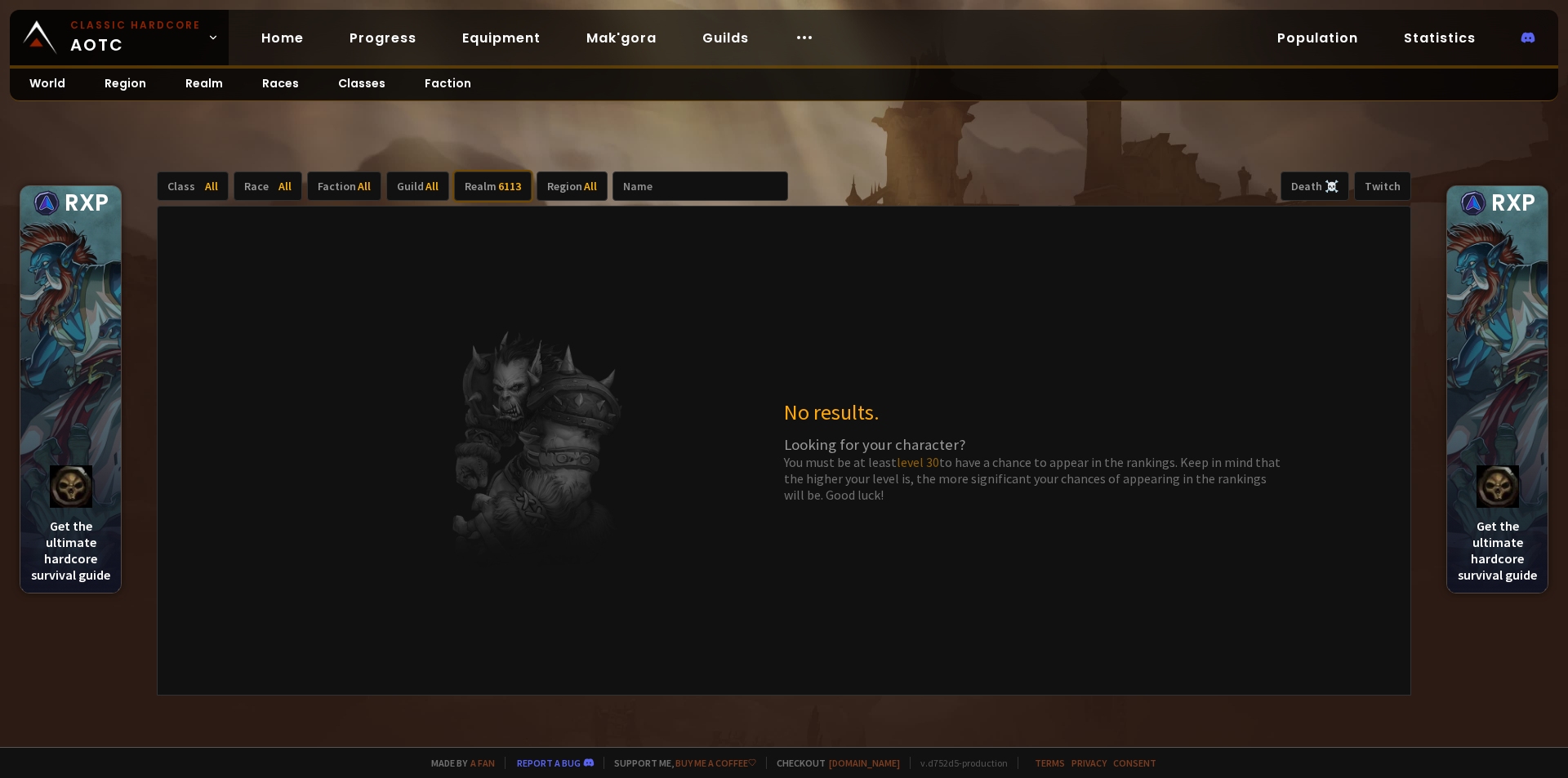
click at [500, 185] on div "6113" at bounding box center [510, 186] width 23 height 15
click at [522, 354] on div "Soulseeker" at bounding box center [513, 355] width 122 height 26
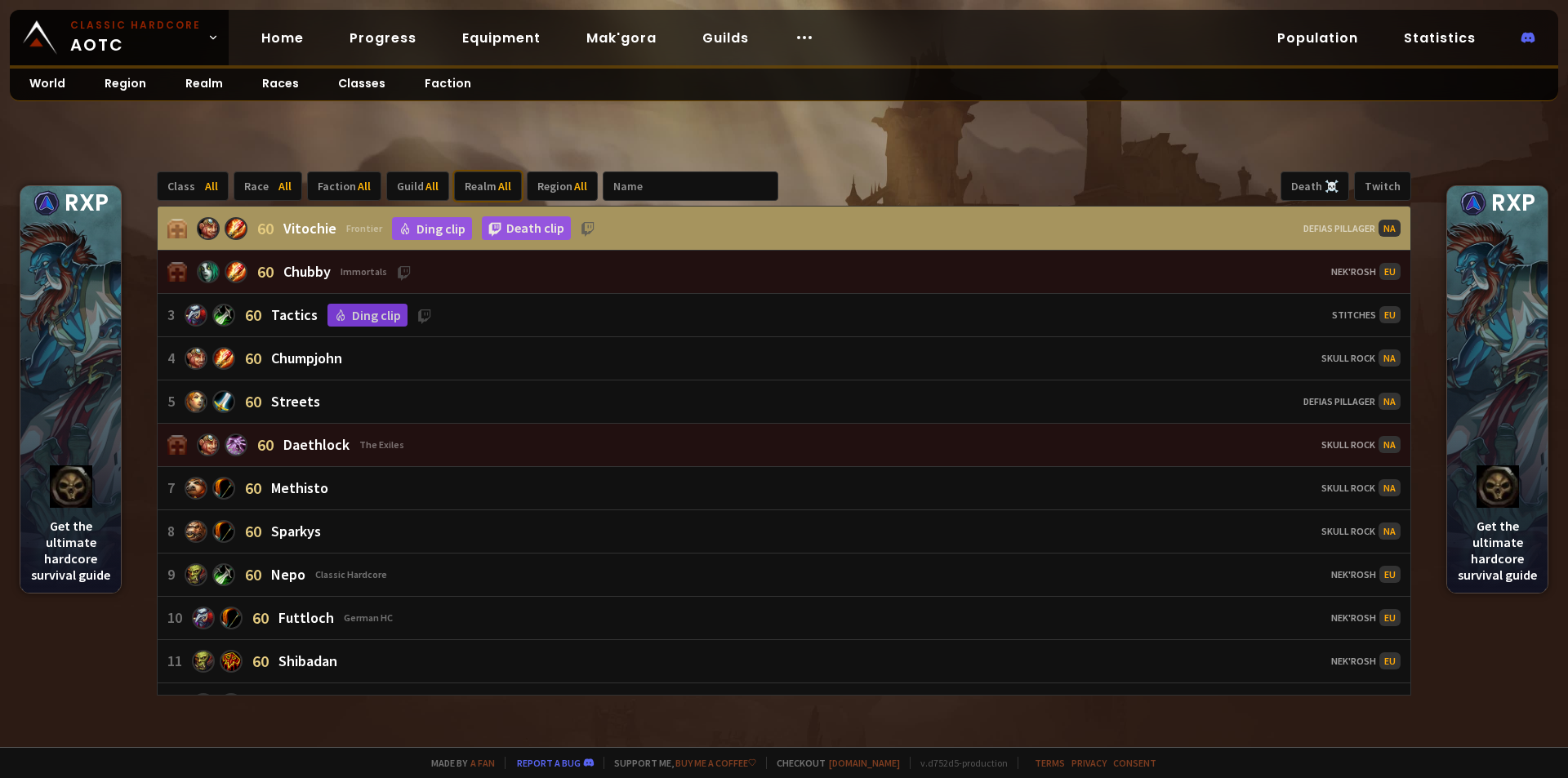
click at [498, 188] on span "All" at bounding box center [505, 186] width 13 height 15
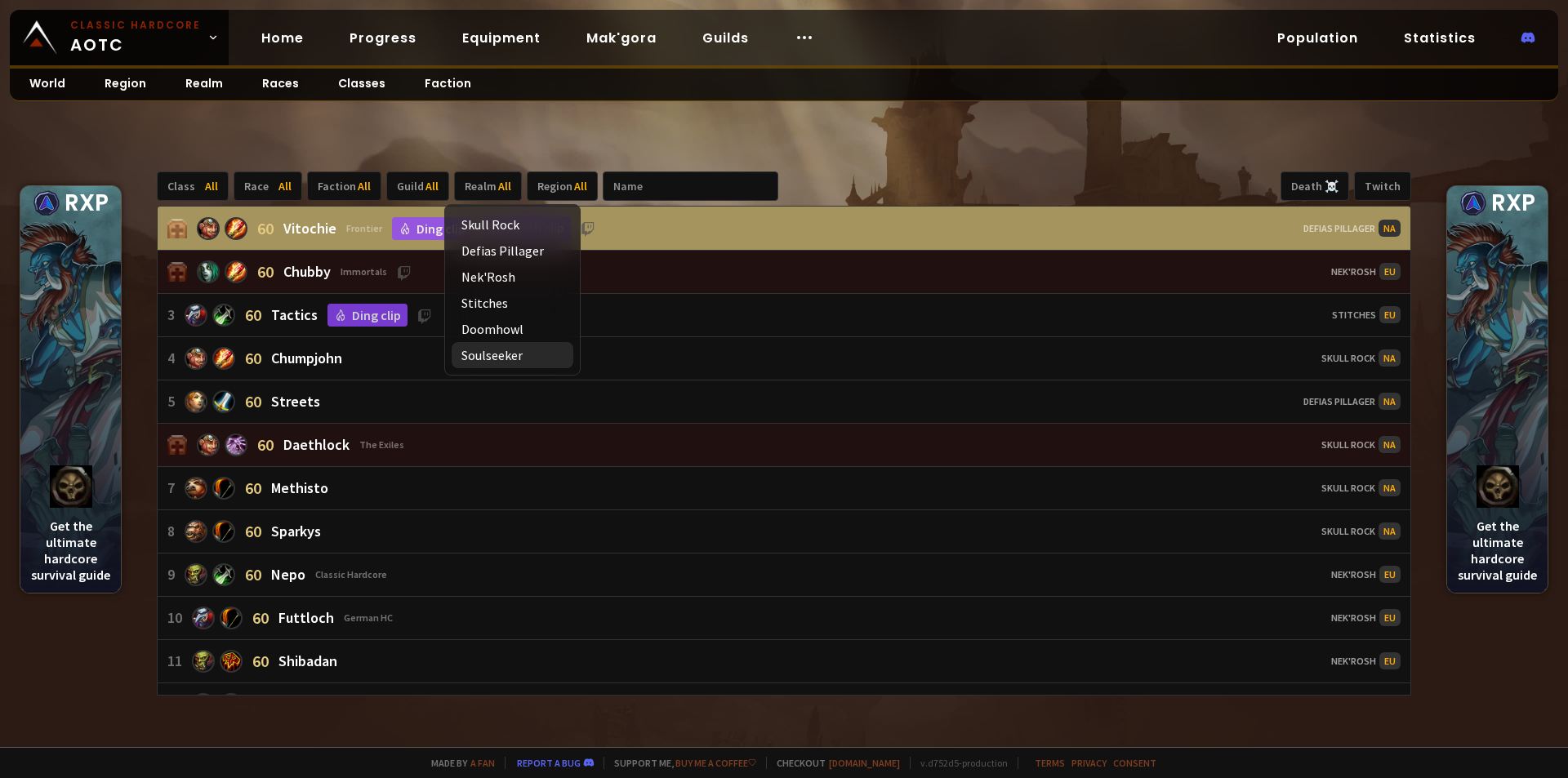
click at [502, 354] on div "Soulseeker" at bounding box center [513, 355] width 122 height 26
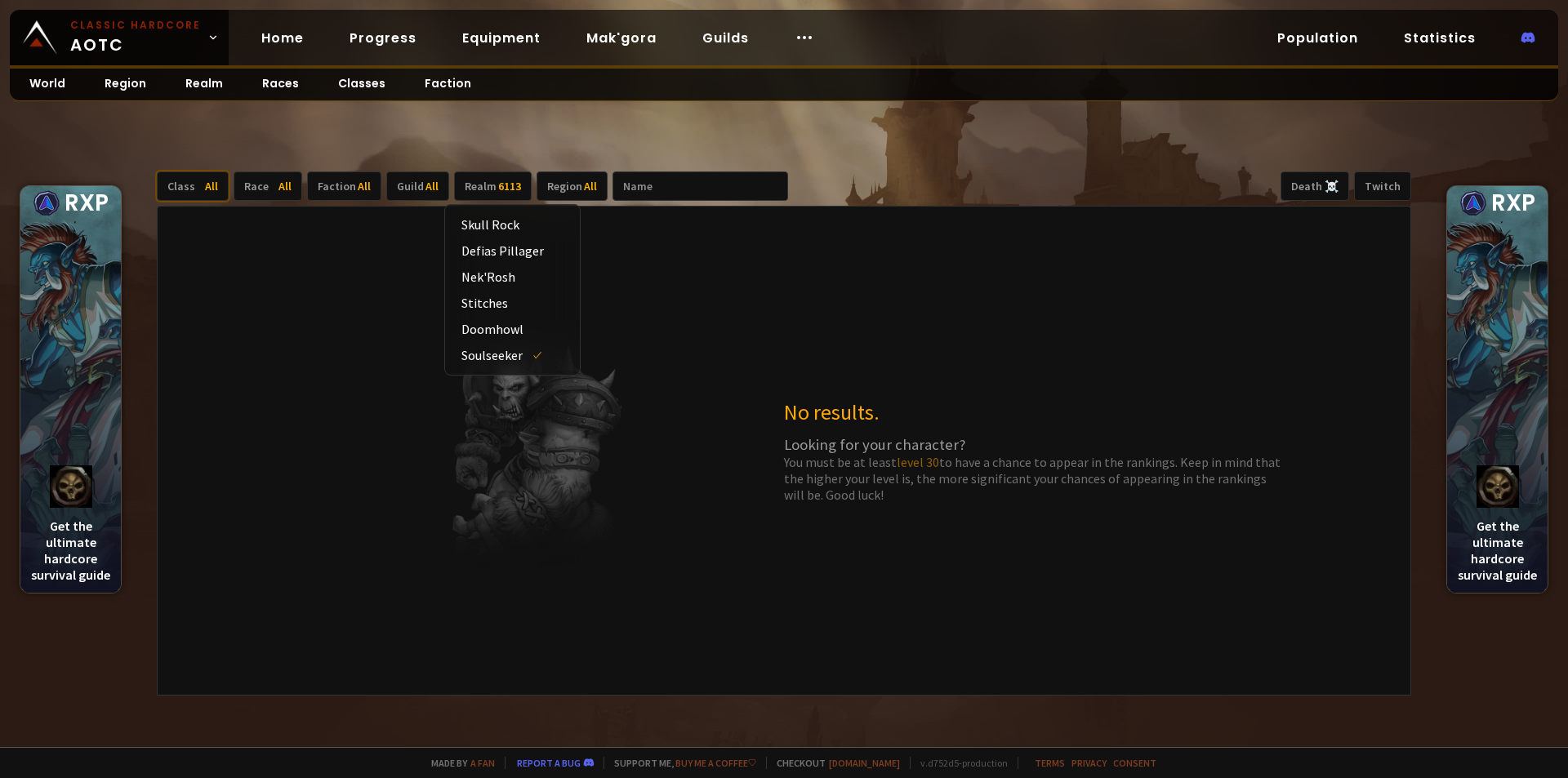
click at [200, 186] on div "Class All" at bounding box center [193, 185] width 72 height 29
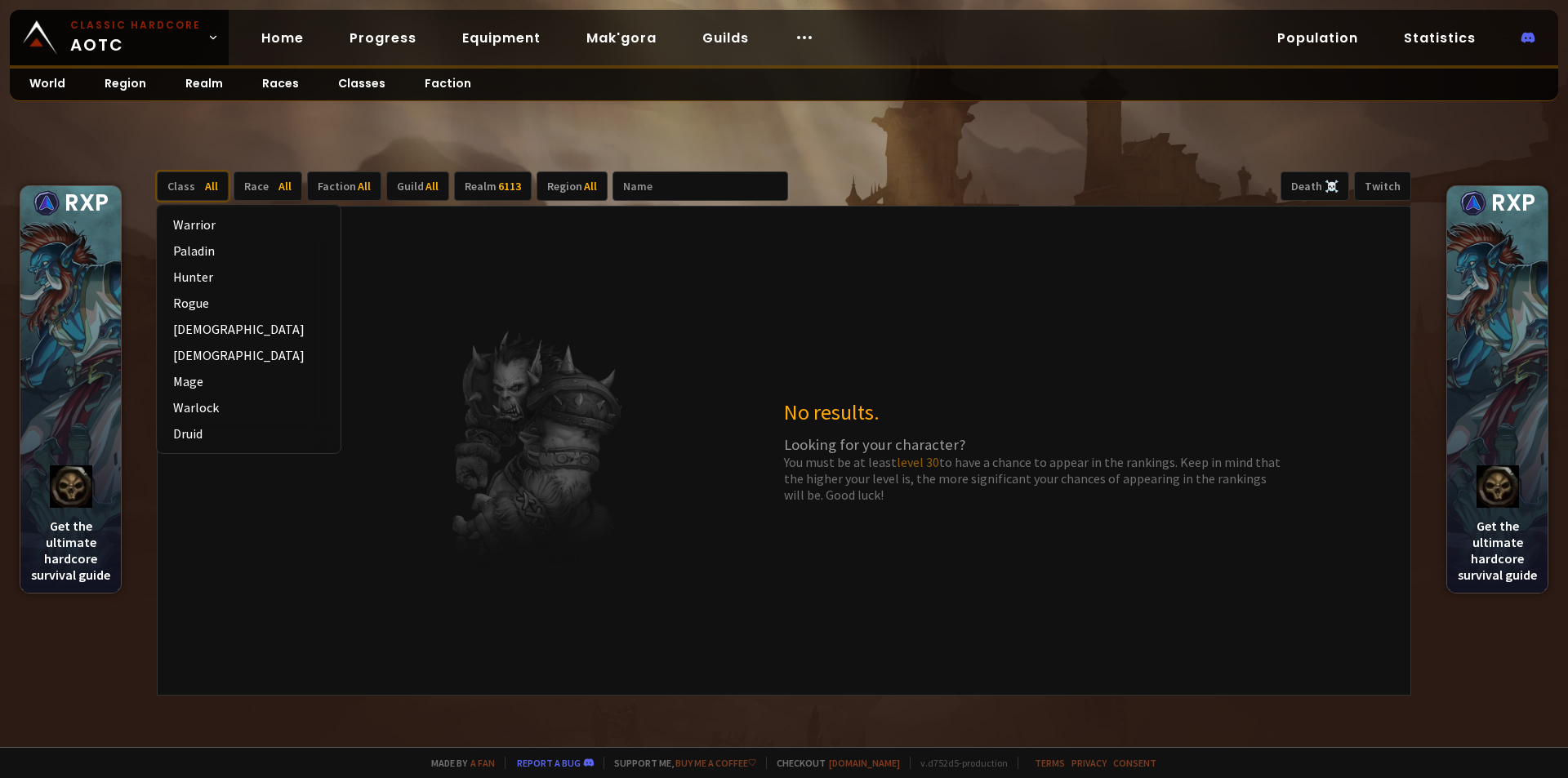
click at [200, 186] on div "Class All" at bounding box center [193, 185] width 72 height 29
click at [287, 190] on span "All" at bounding box center [285, 186] width 13 height 15
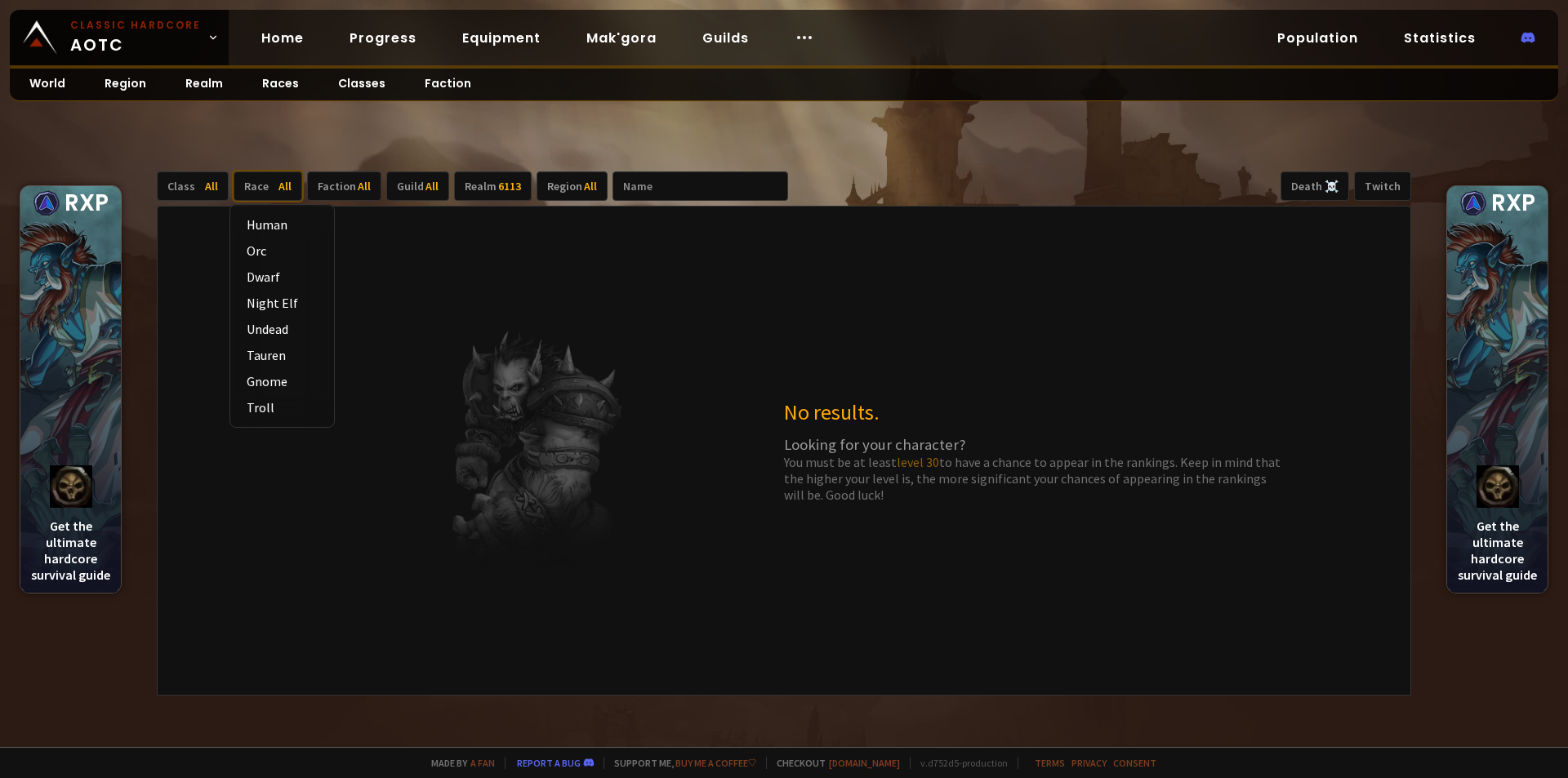
click at [287, 190] on span "All" at bounding box center [285, 186] width 13 height 15
click at [350, 188] on div "Faction All" at bounding box center [344, 185] width 75 height 29
click at [340, 231] on div "Alliance" at bounding box center [350, 225] width 84 height 26
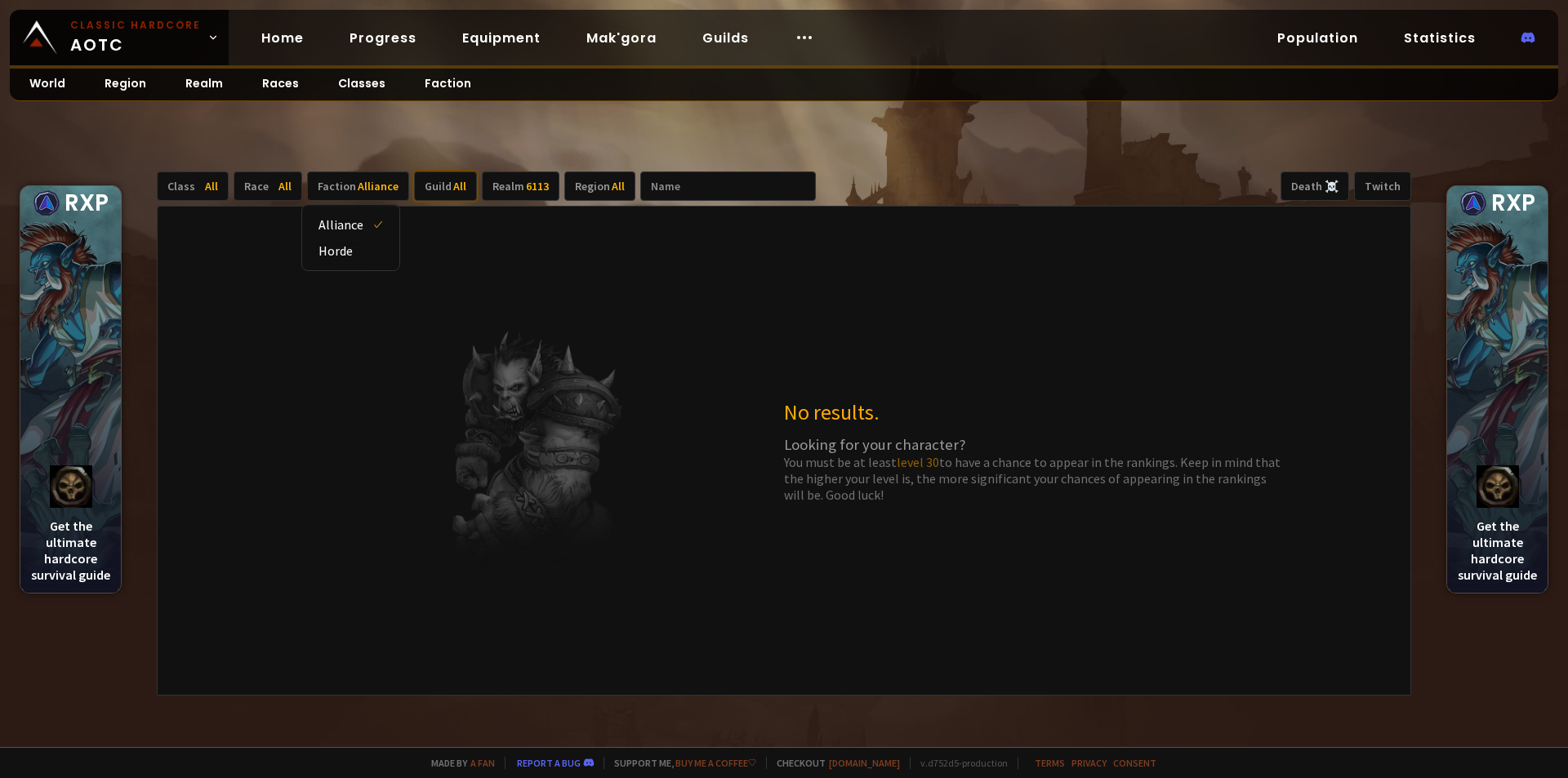
click at [440, 191] on div "Guild All" at bounding box center [445, 185] width 62 height 29
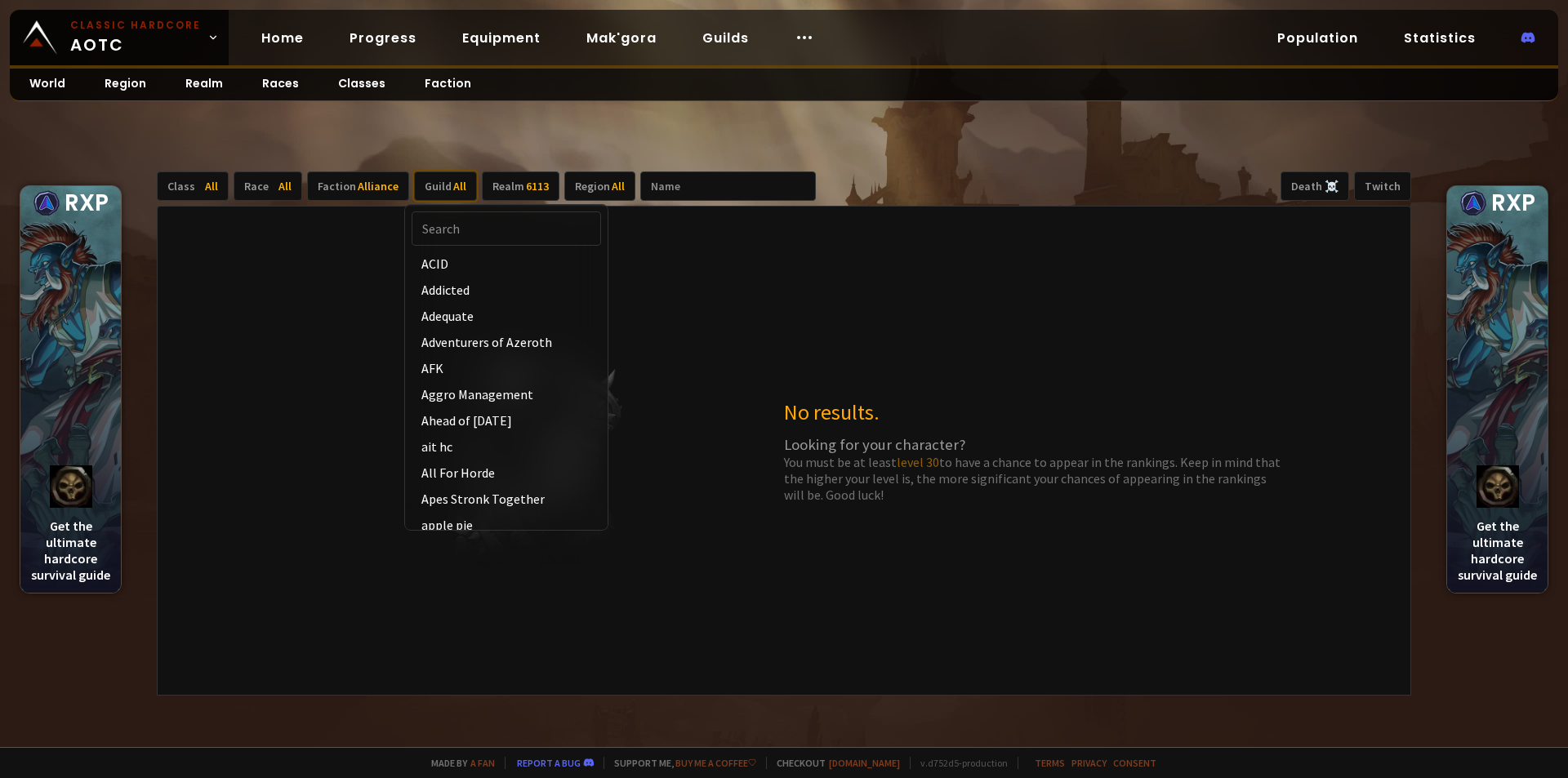
click at [440, 191] on div "Guild All" at bounding box center [445, 185] width 62 height 29
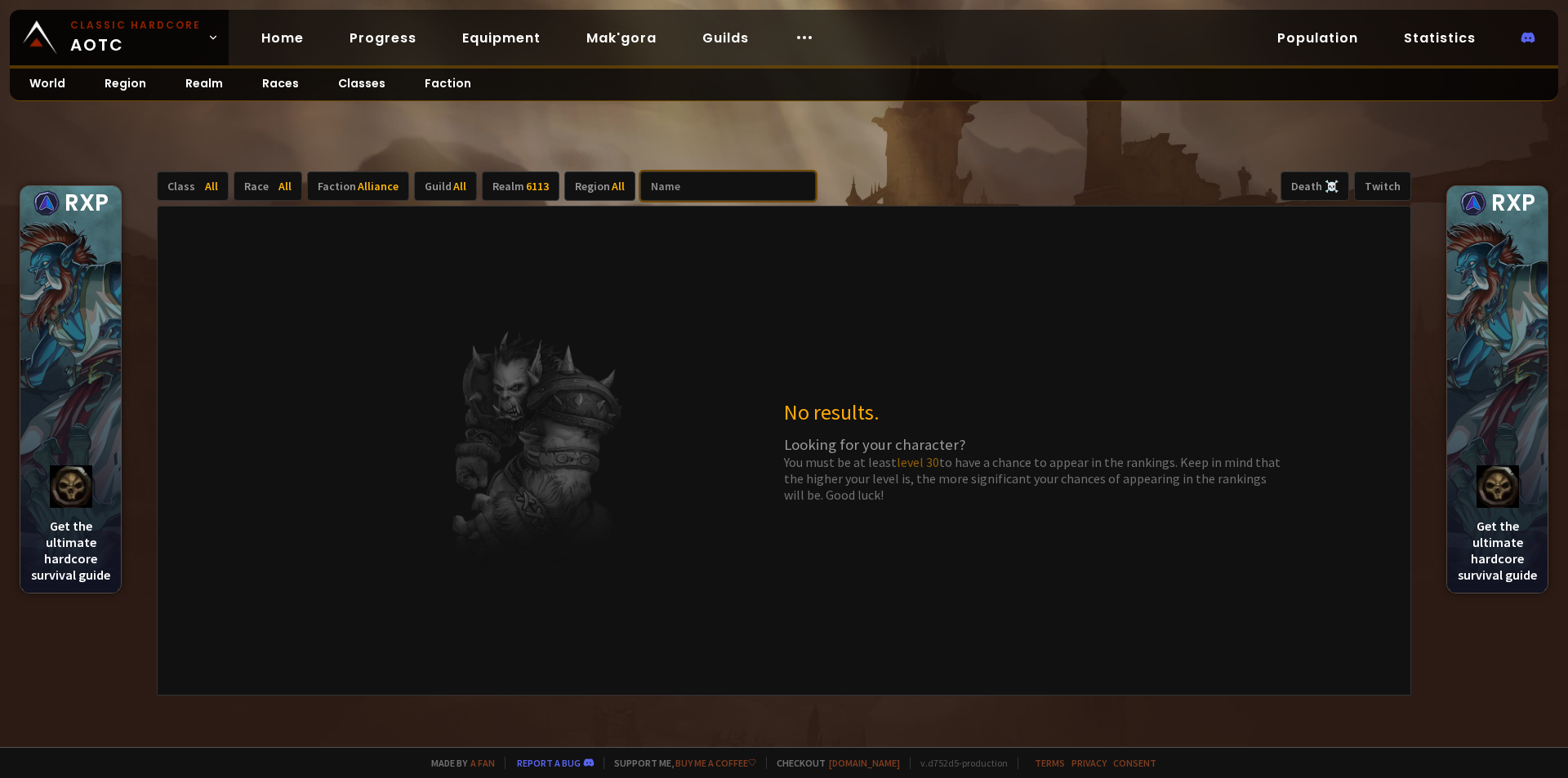
click at [679, 182] on input "text" at bounding box center [728, 185] width 176 height 29
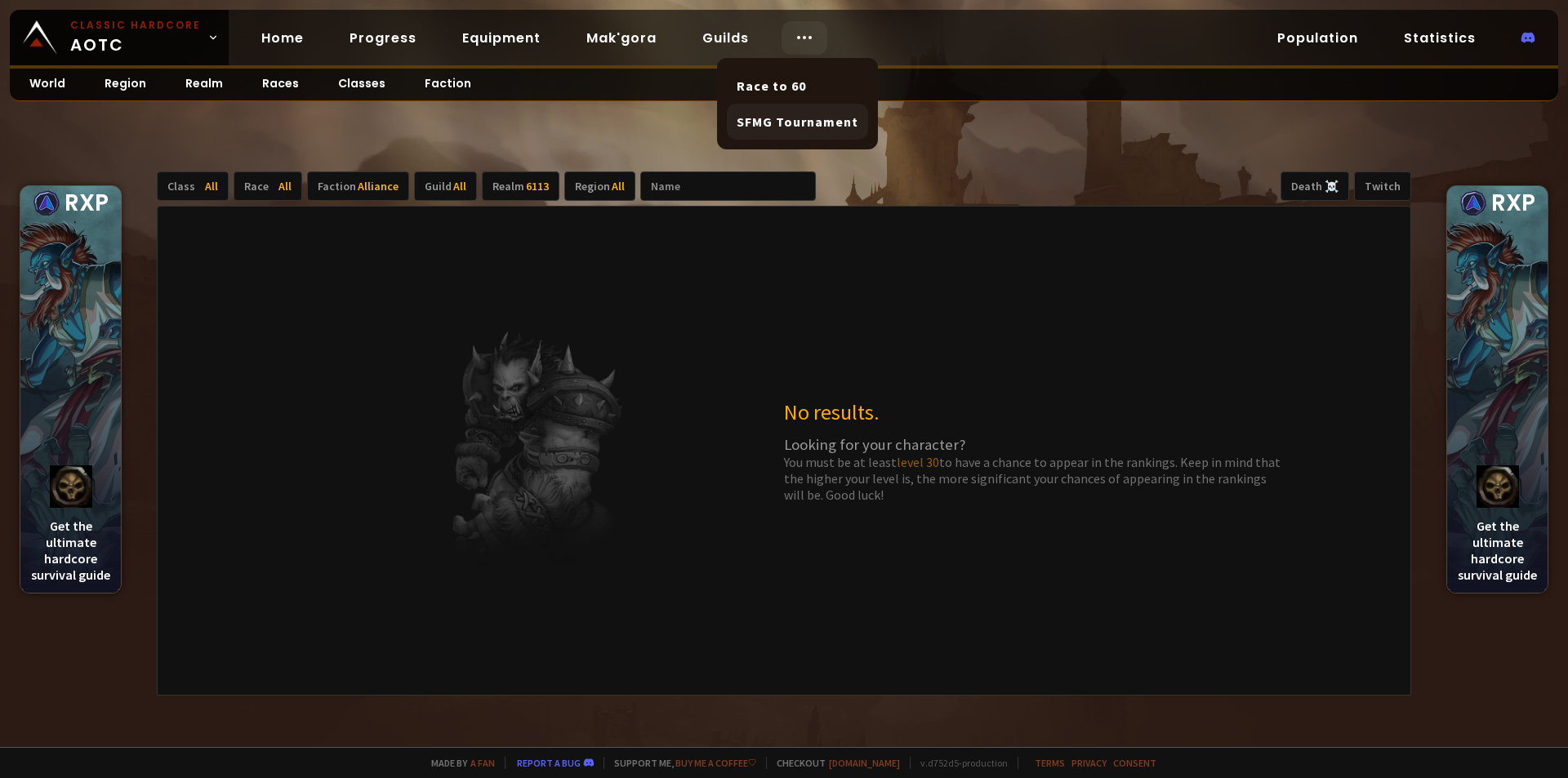
click at [790, 116] on link "SFMG Tournament" at bounding box center [797, 122] width 141 height 36
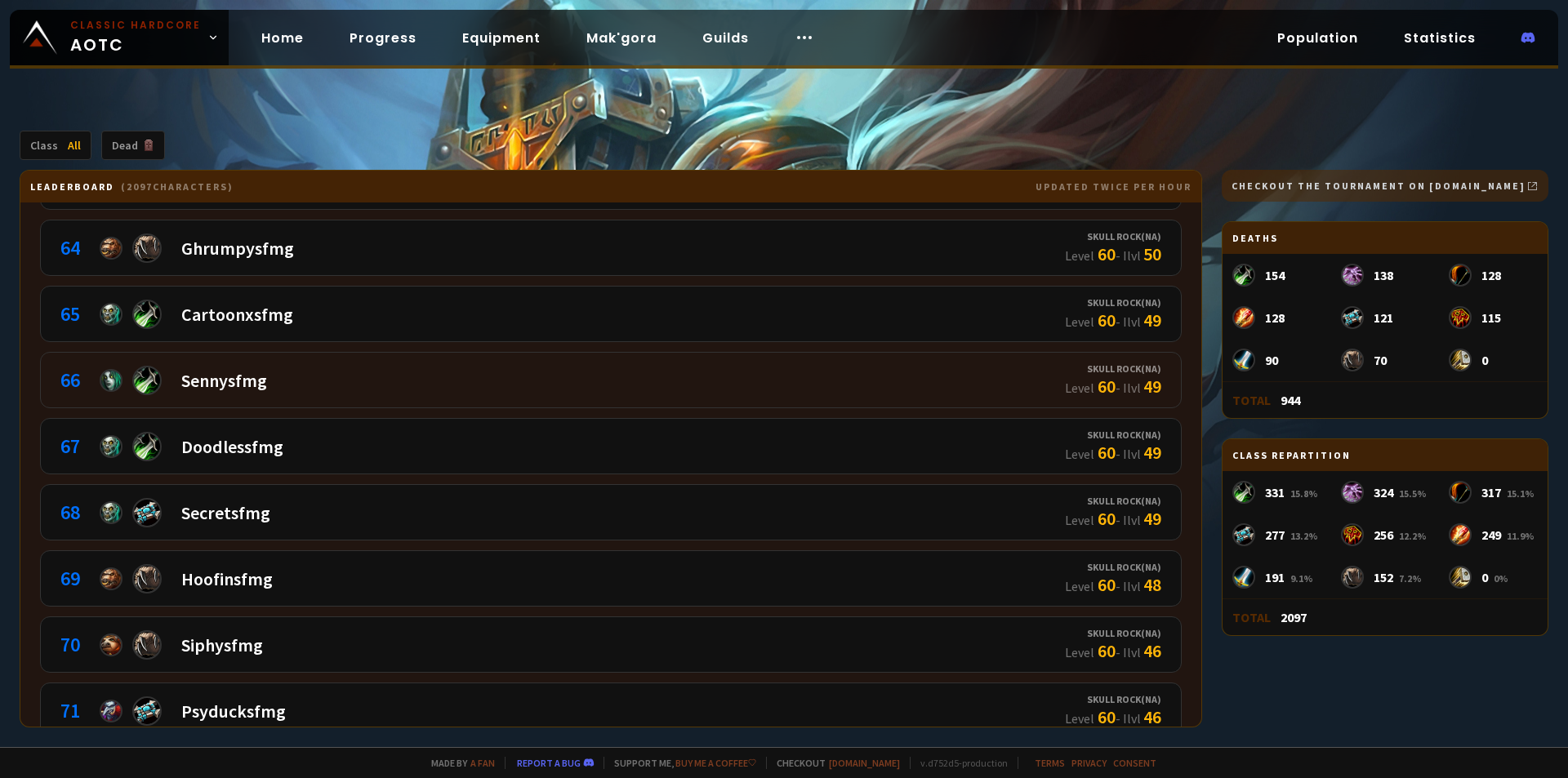
scroll to position [4163, 0]
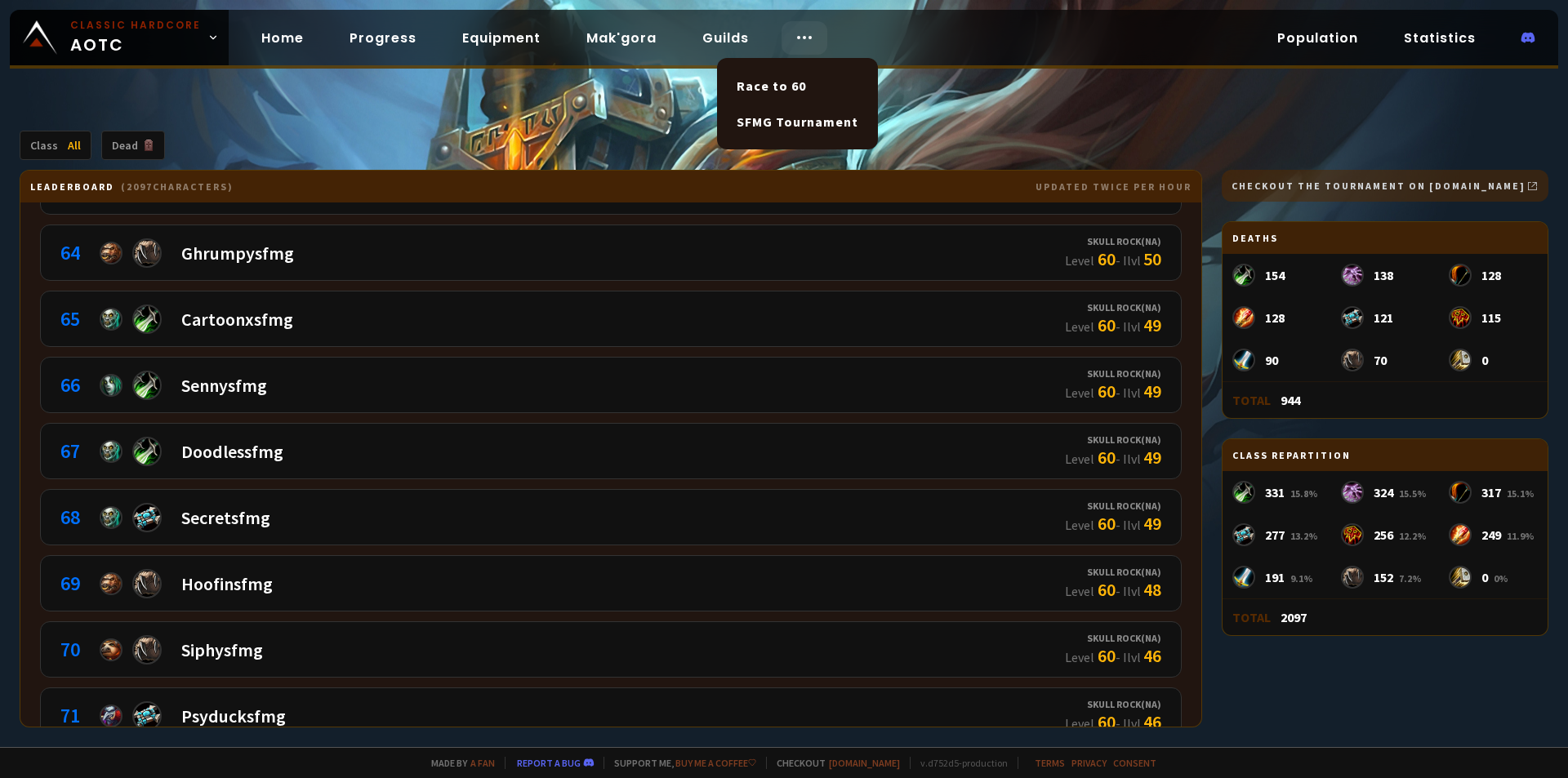
click at [794, 43] on icon at bounding box center [804, 37] width 20 height 20
click at [793, 82] on link "Race to 60" at bounding box center [797, 86] width 141 height 36
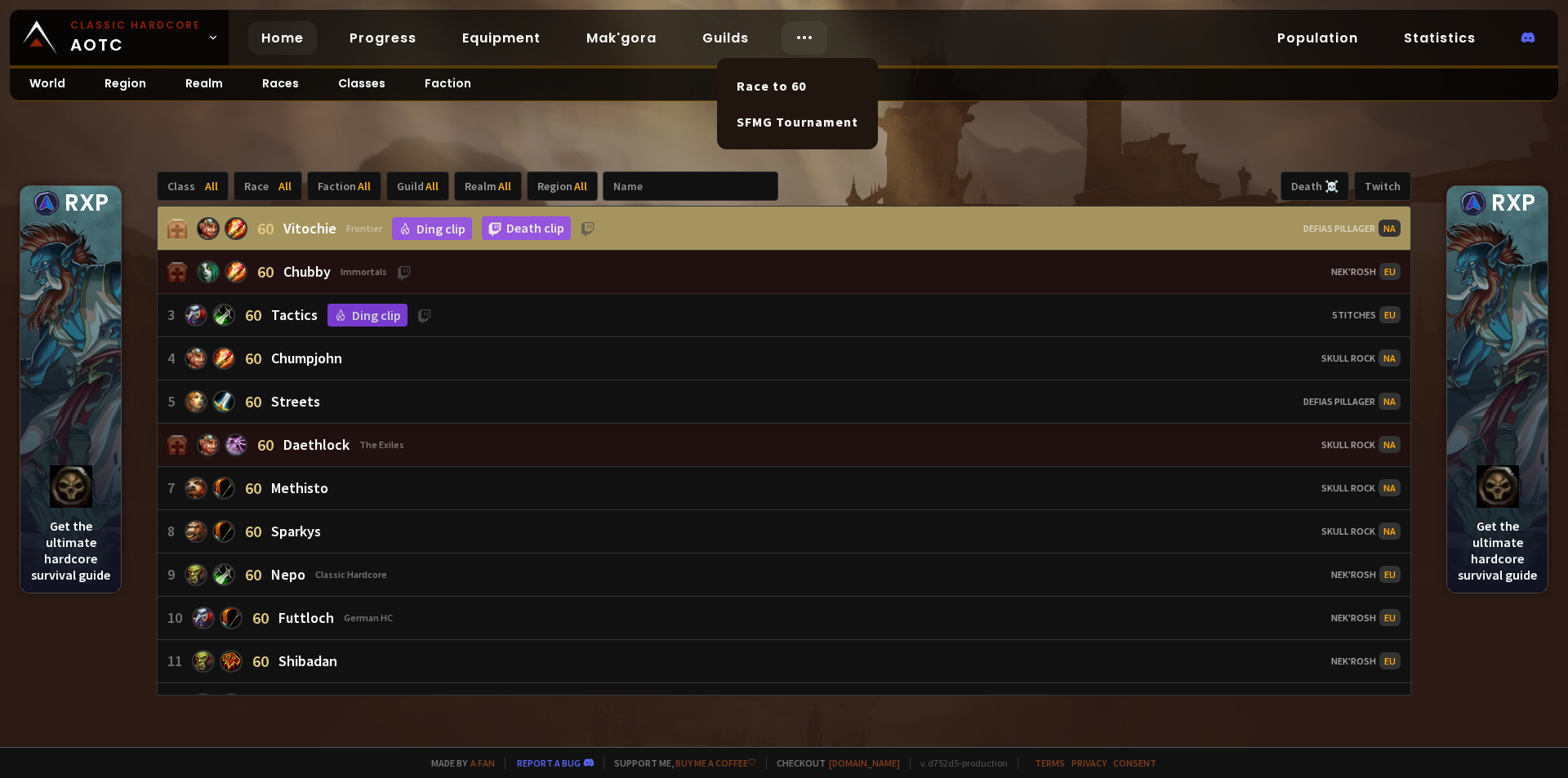
click at [278, 39] on link "Home" at bounding box center [283, 37] width 69 height 33
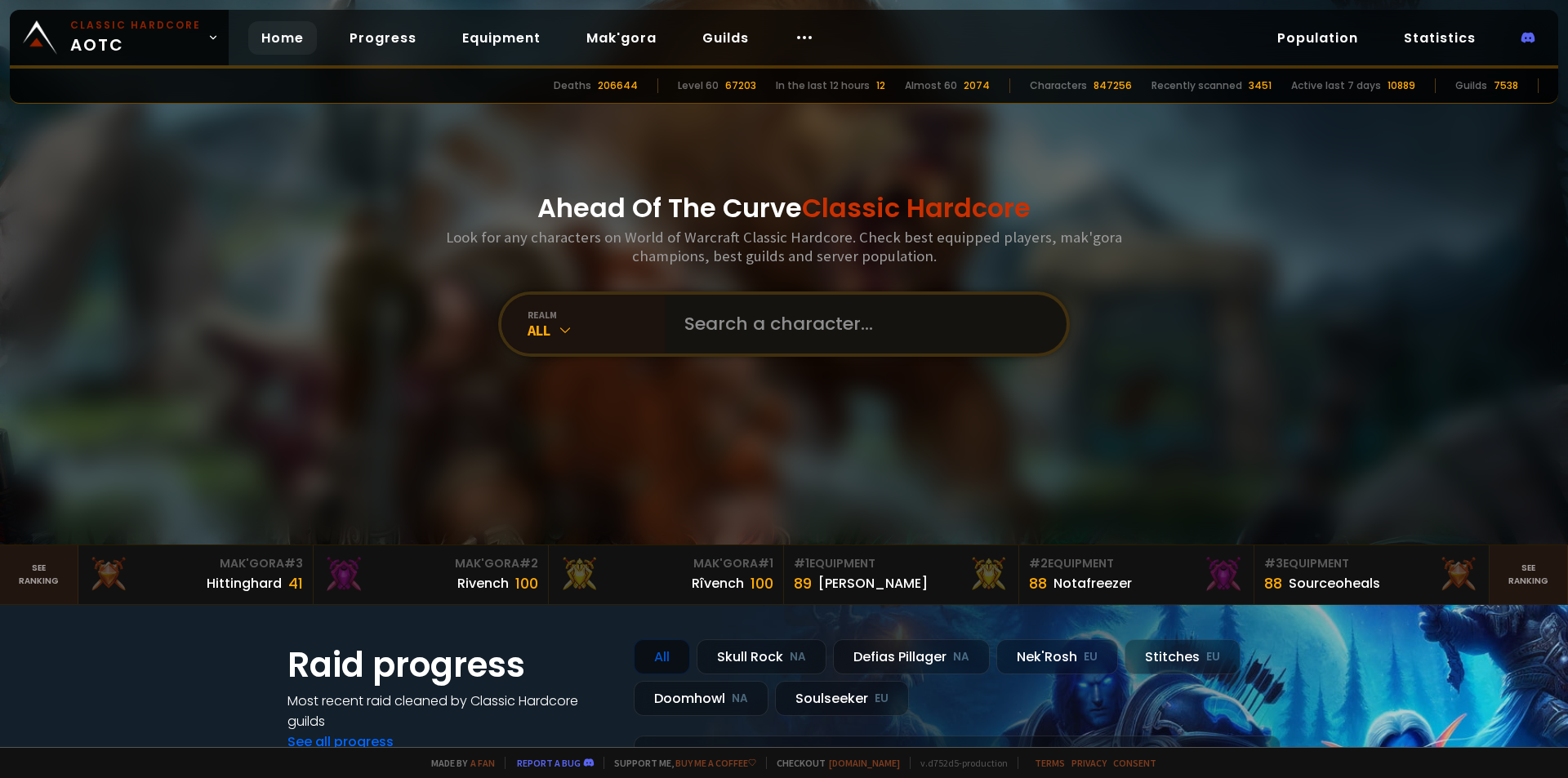
click at [783, 327] on input "text" at bounding box center [861, 324] width 373 height 59
type input "grollgnei"
